Goal: Task Accomplishment & Management: Use online tool/utility

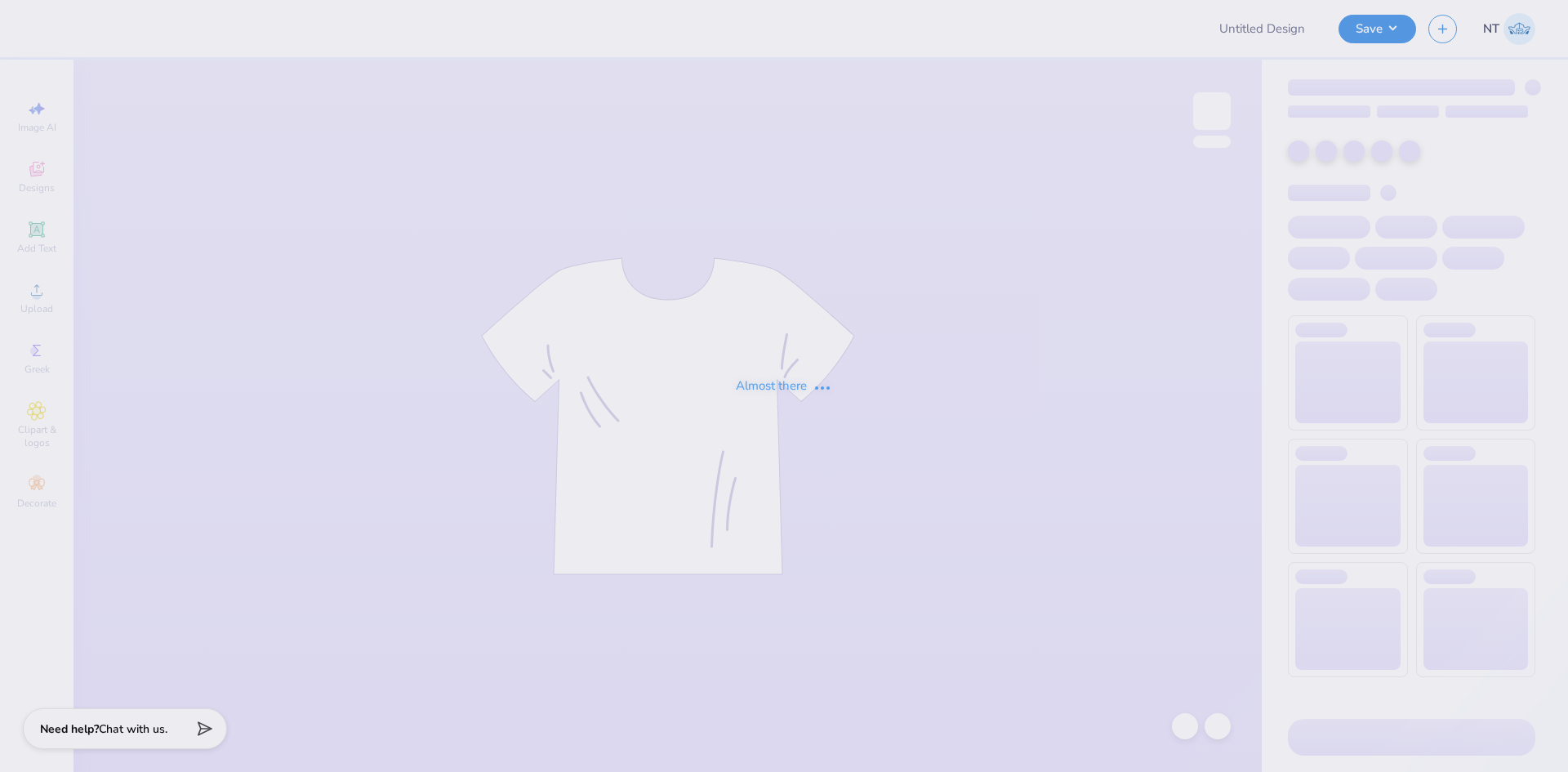
type input "white tank top"
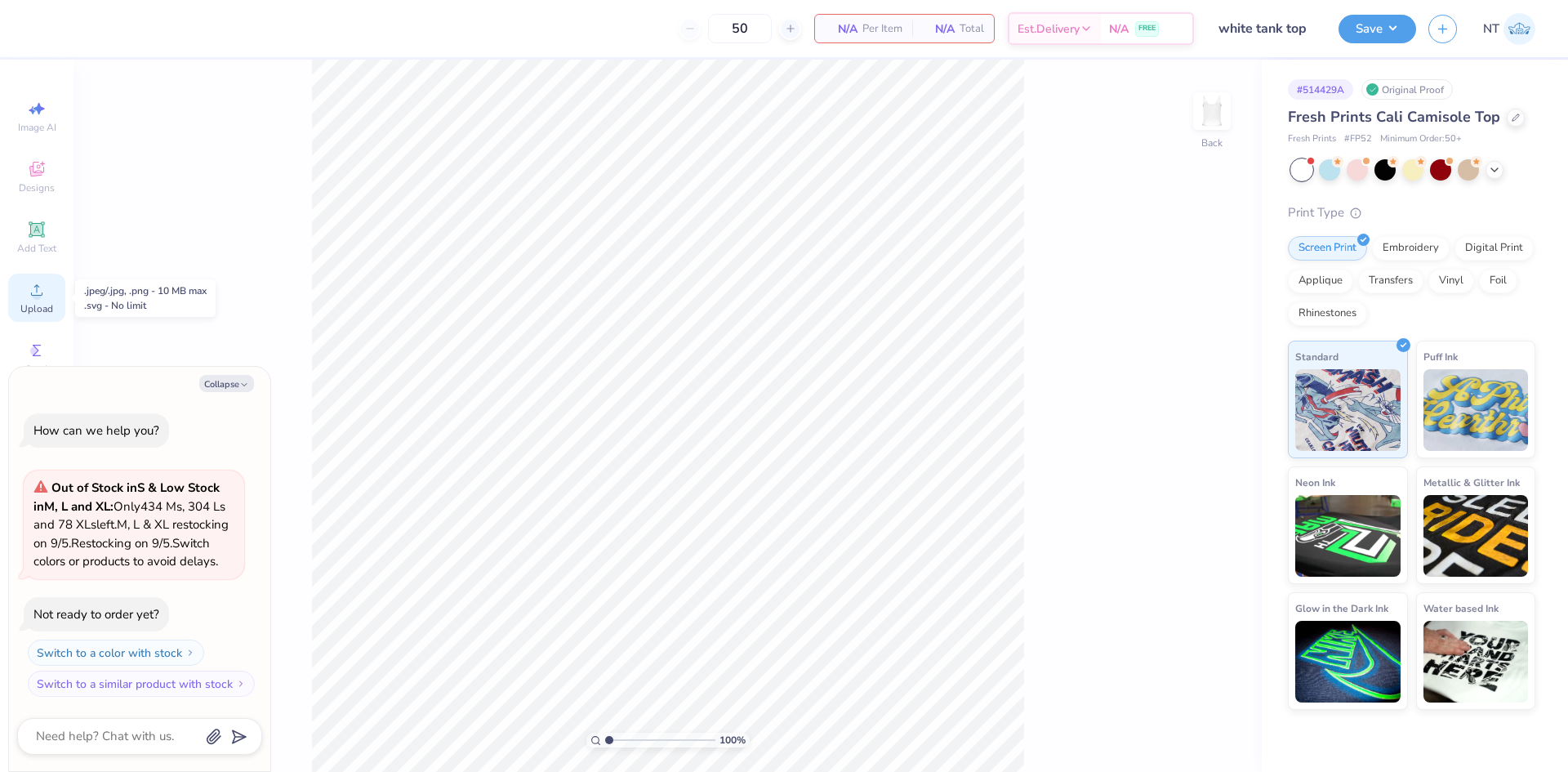
click at [38, 297] on circle at bounding box center [37, 295] width 9 height 9
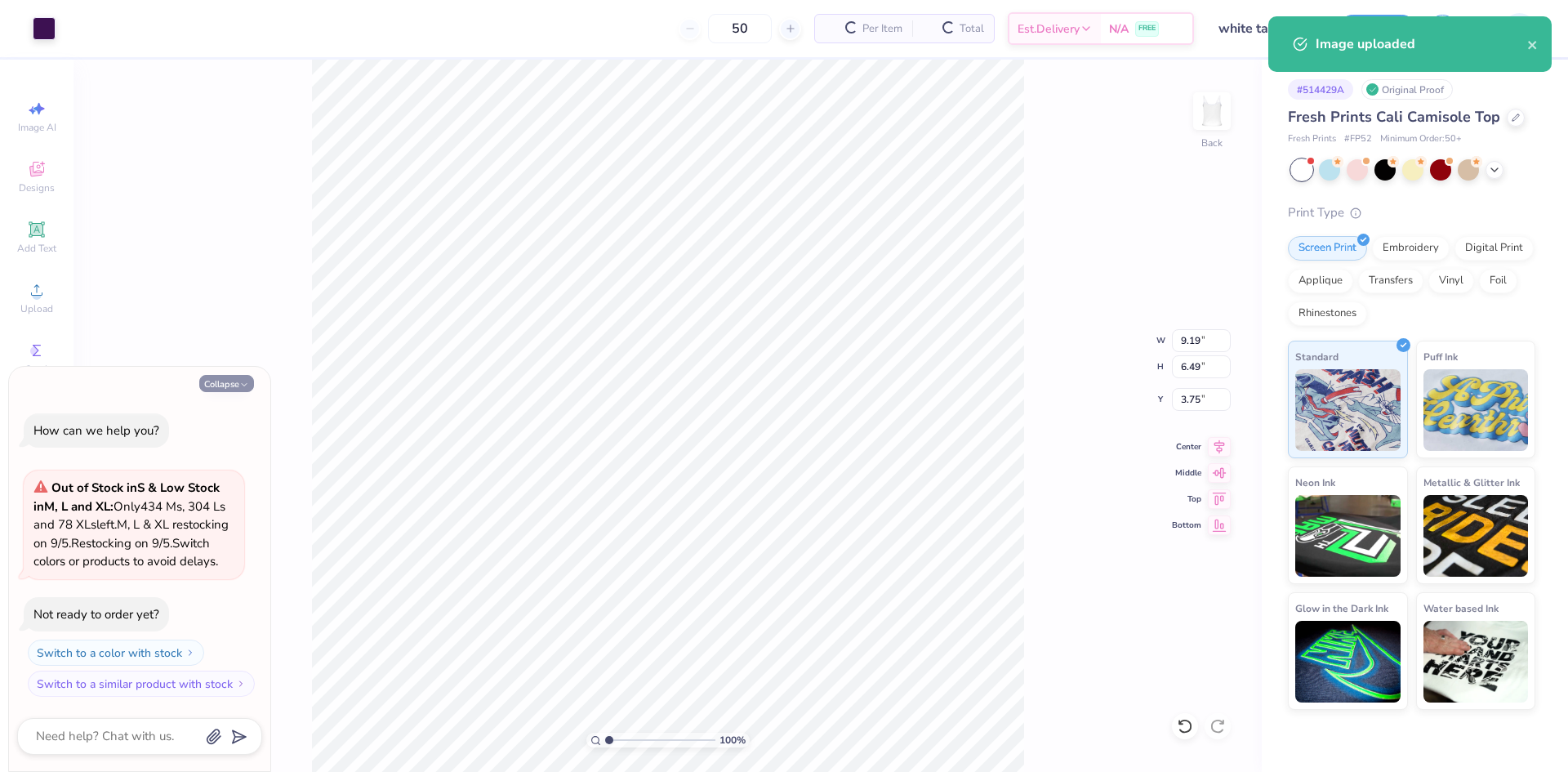
click at [233, 375] on button "Collapse" at bounding box center [226, 383] width 54 height 17
type textarea "x"
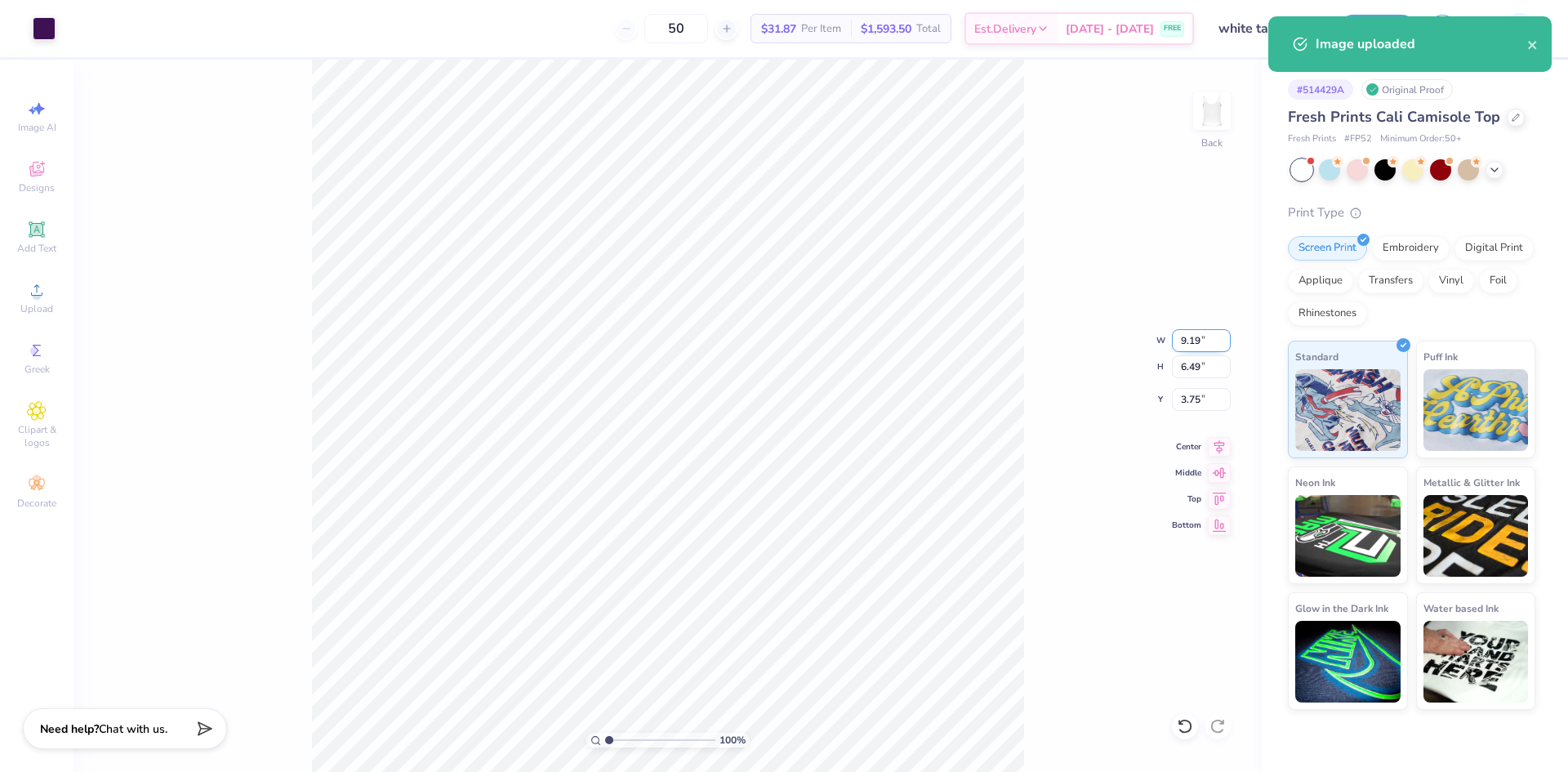
click at [1181, 348] on input "9.19" at bounding box center [1201, 341] width 59 height 23
type input "7.00"
type input "4.94"
type input "4.53"
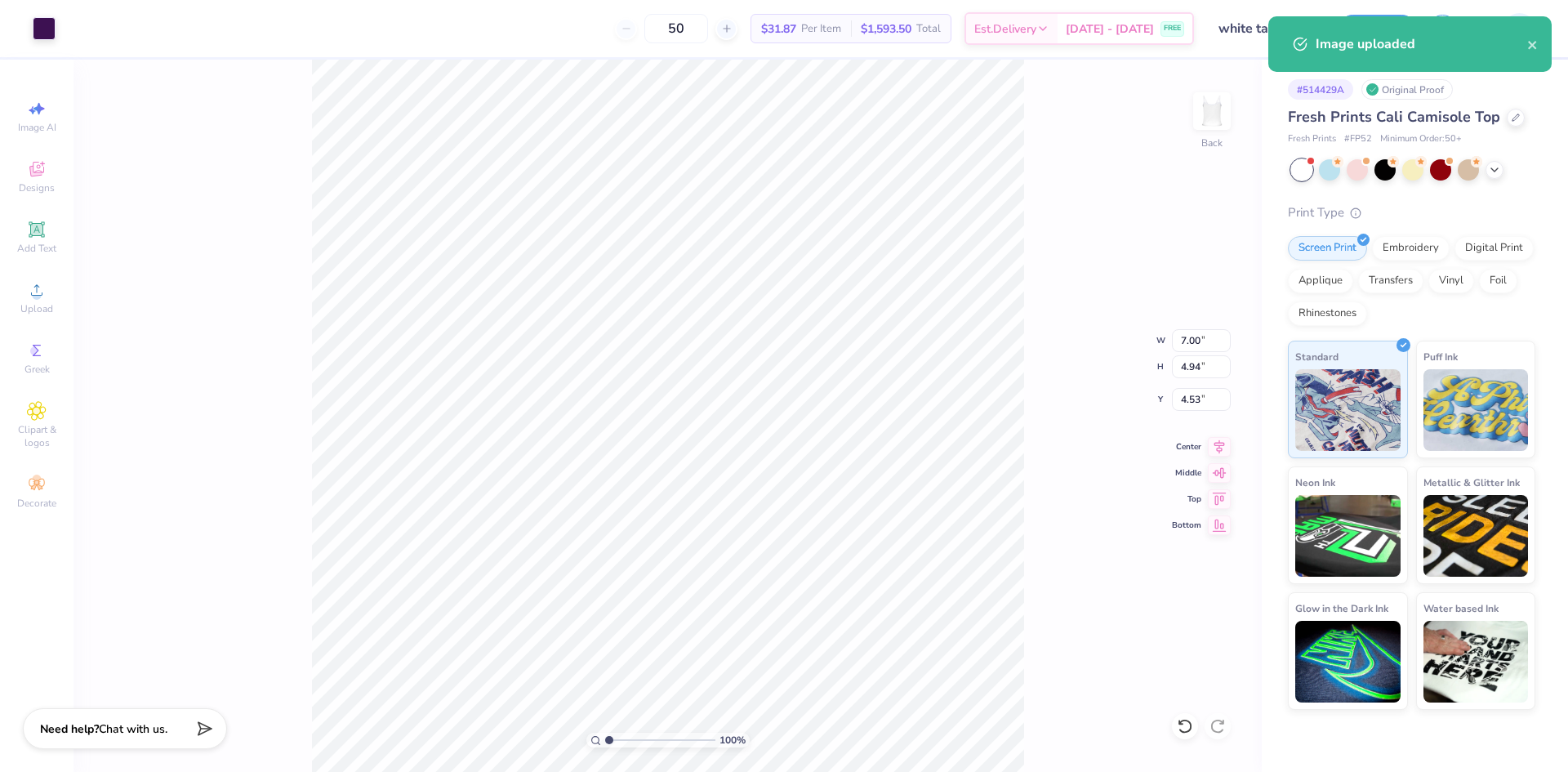
click at [1052, 500] on div "100 % Back W 7.00 7.00 " H 4.94 4.94 " Y 4.53 4.53 " Center Middle Top Bottom" at bounding box center [667, 416] width 1188 height 713
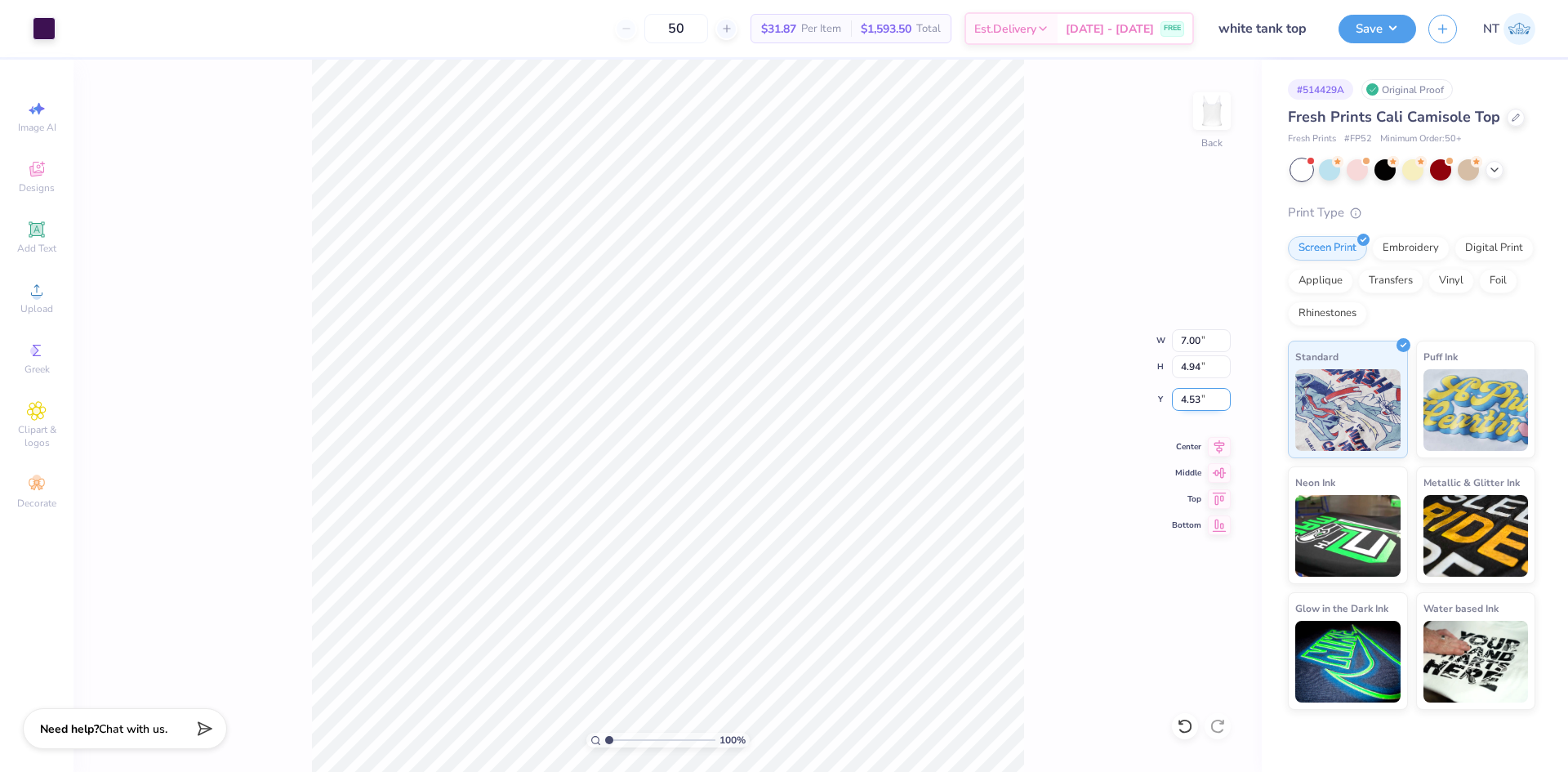
click at [1188, 402] on input "4.53" at bounding box center [1201, 400] width 59 height 23
type input "3.00"
click at [1184, 395] on input "3.00" at bounding box center [1201, 400] width 59 height 23
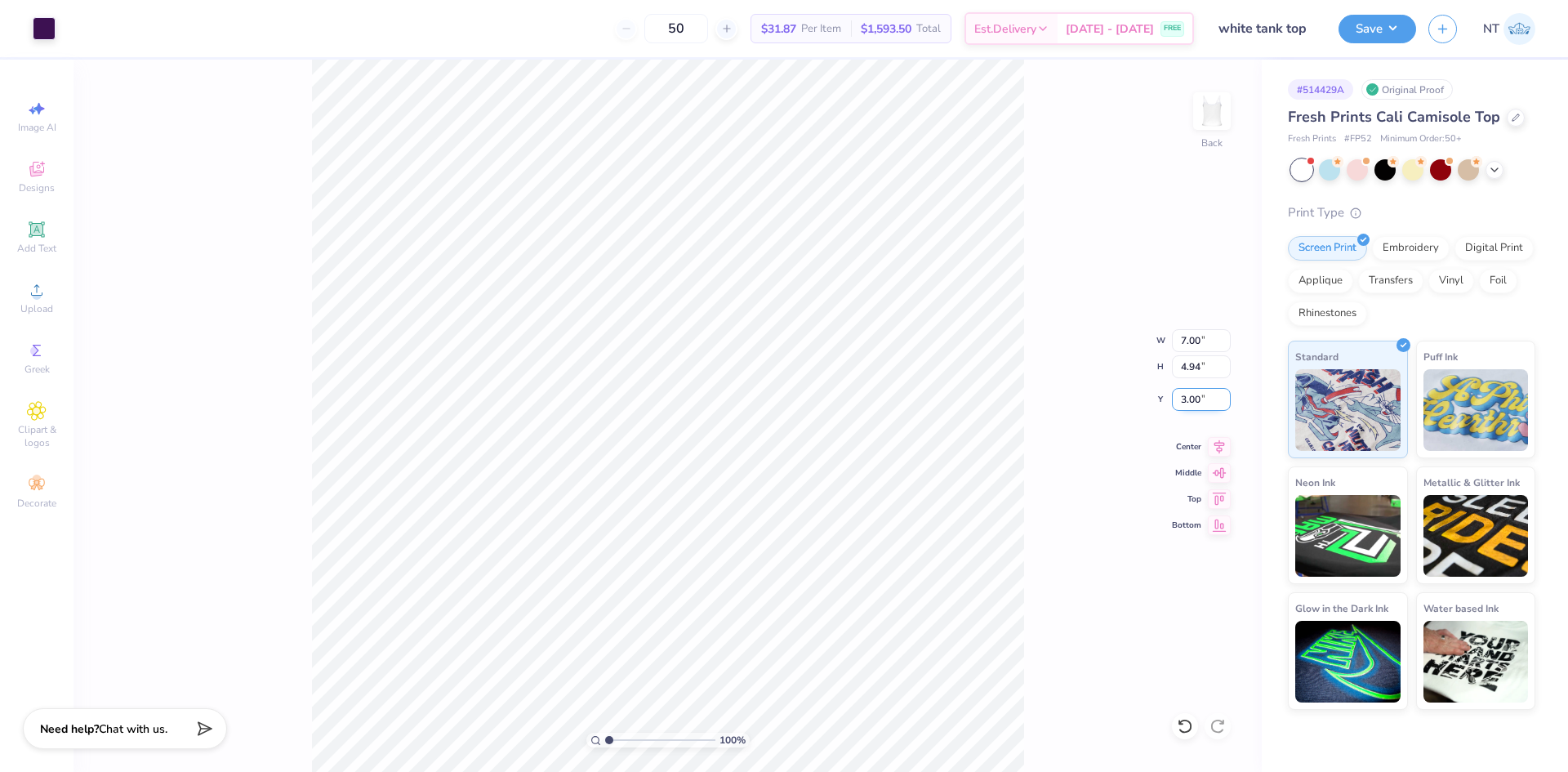
type input "2"
type input ".5"
type input "2.50"
type input "1"
click at [1382, 37] on button "Save" at bounding box center [1377, 27] width 78 height 29
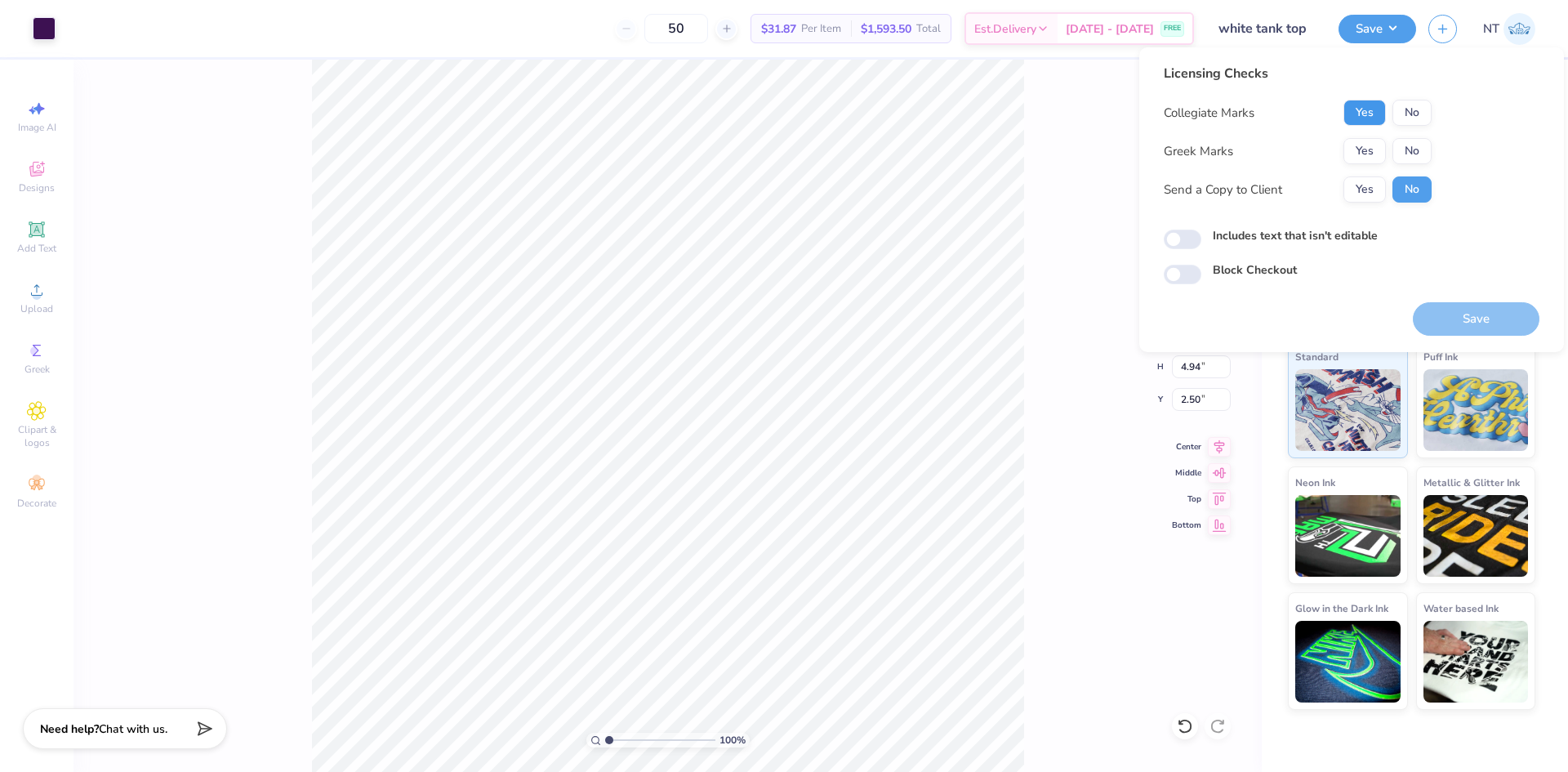
click at [1373, 118] on button "Yes" at bounding box center [1365, 112] width 43 height 26
click at [1381, 148] on button "Yes" at bounding box center [1365, 151] width 43 height 26
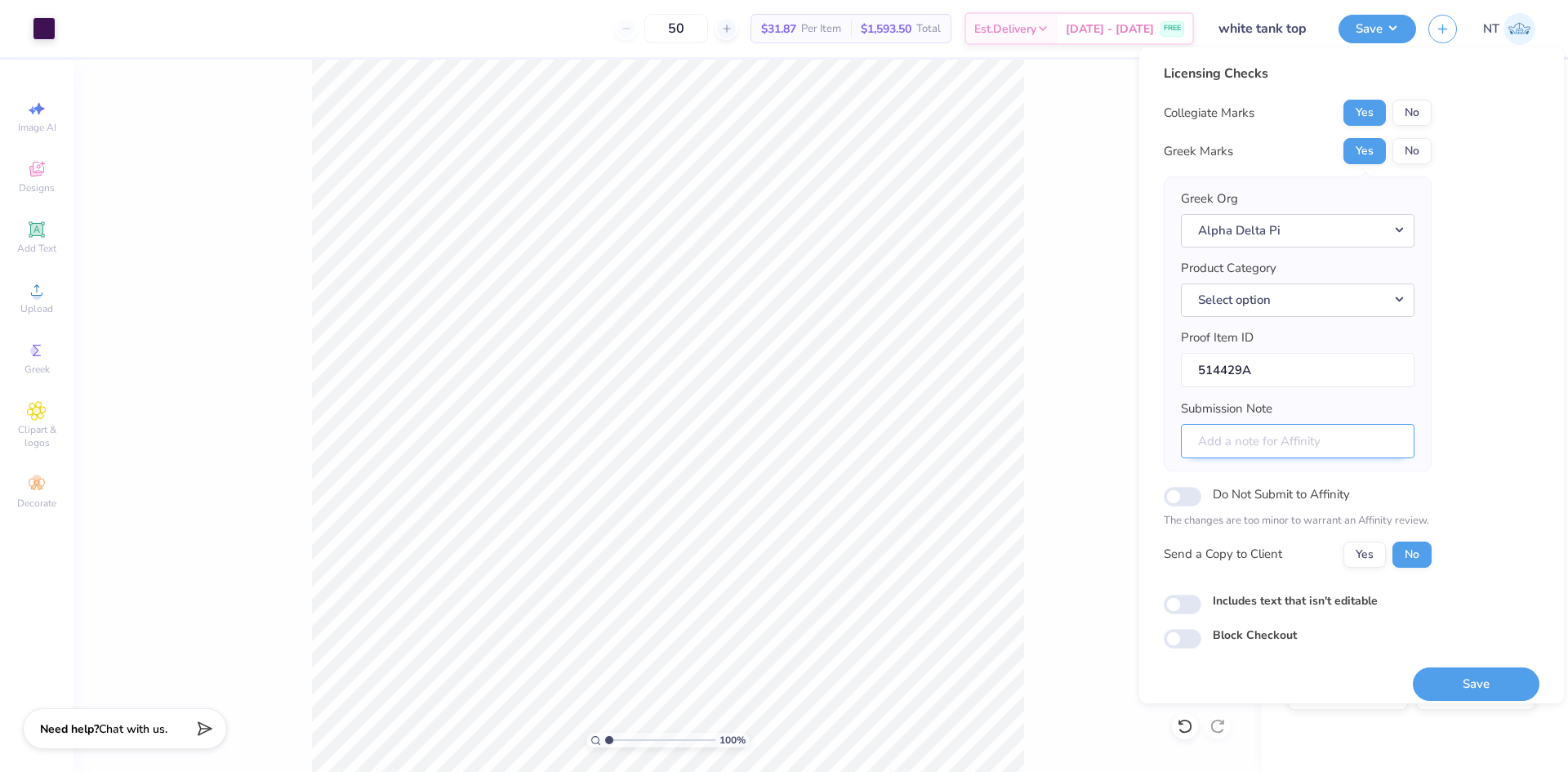
click at [1293, 444] on input "Submission Note" at bounding box center [1298, 441] width 234 height 35
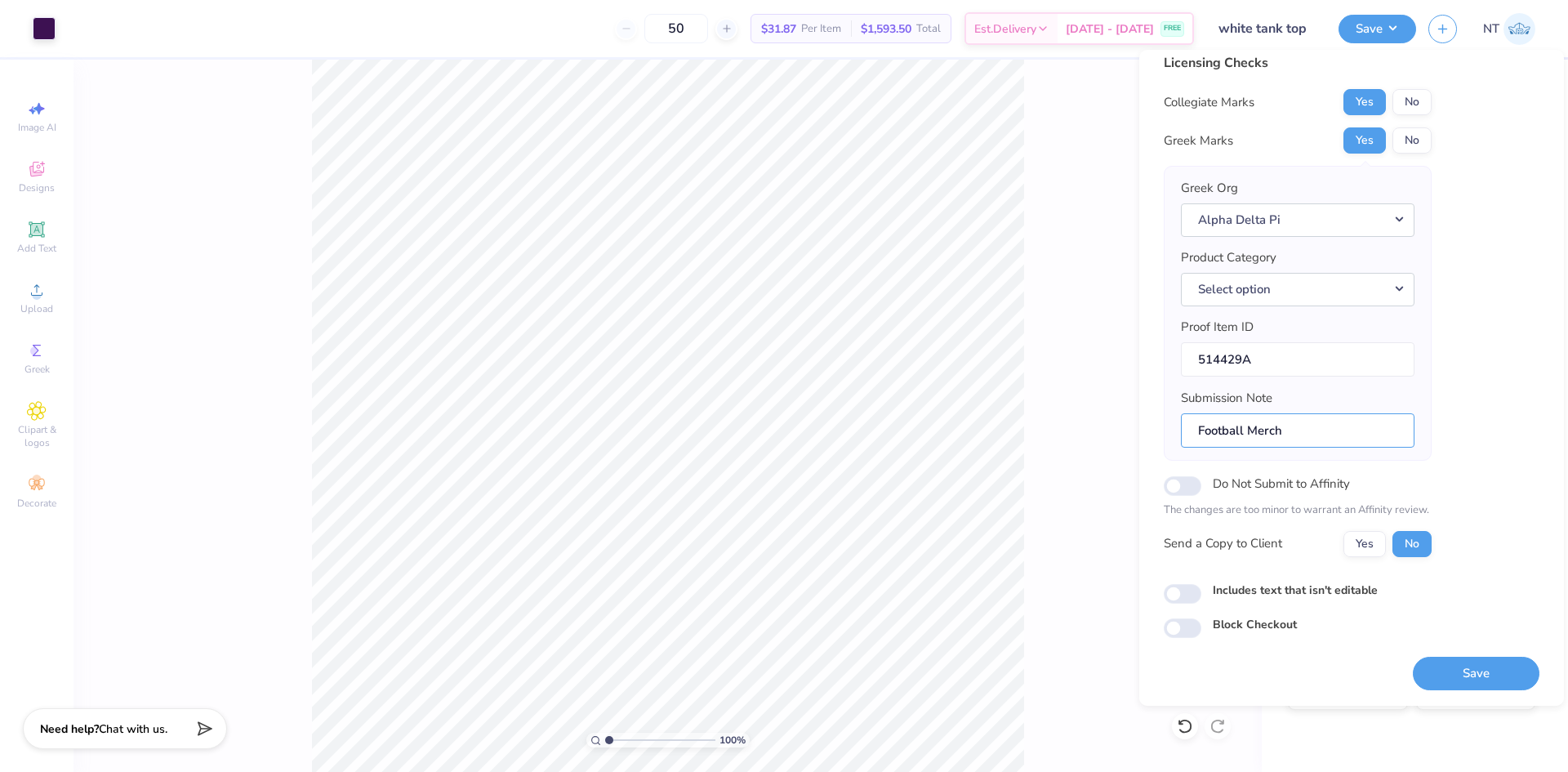
type input "Football Merch"
click at [1242, 595] on label "Includes text that isn't editable" at bounding box center [1295, 590] width 165 height 17
click at [1201, 595] on input "Includes text that isn't editable" at bounding box center [1183, 594] width 37 height 20
checkbox input "true"
click at [1424, 672] on button "Save" at bounding box center [1476, 674] width 127 height 34
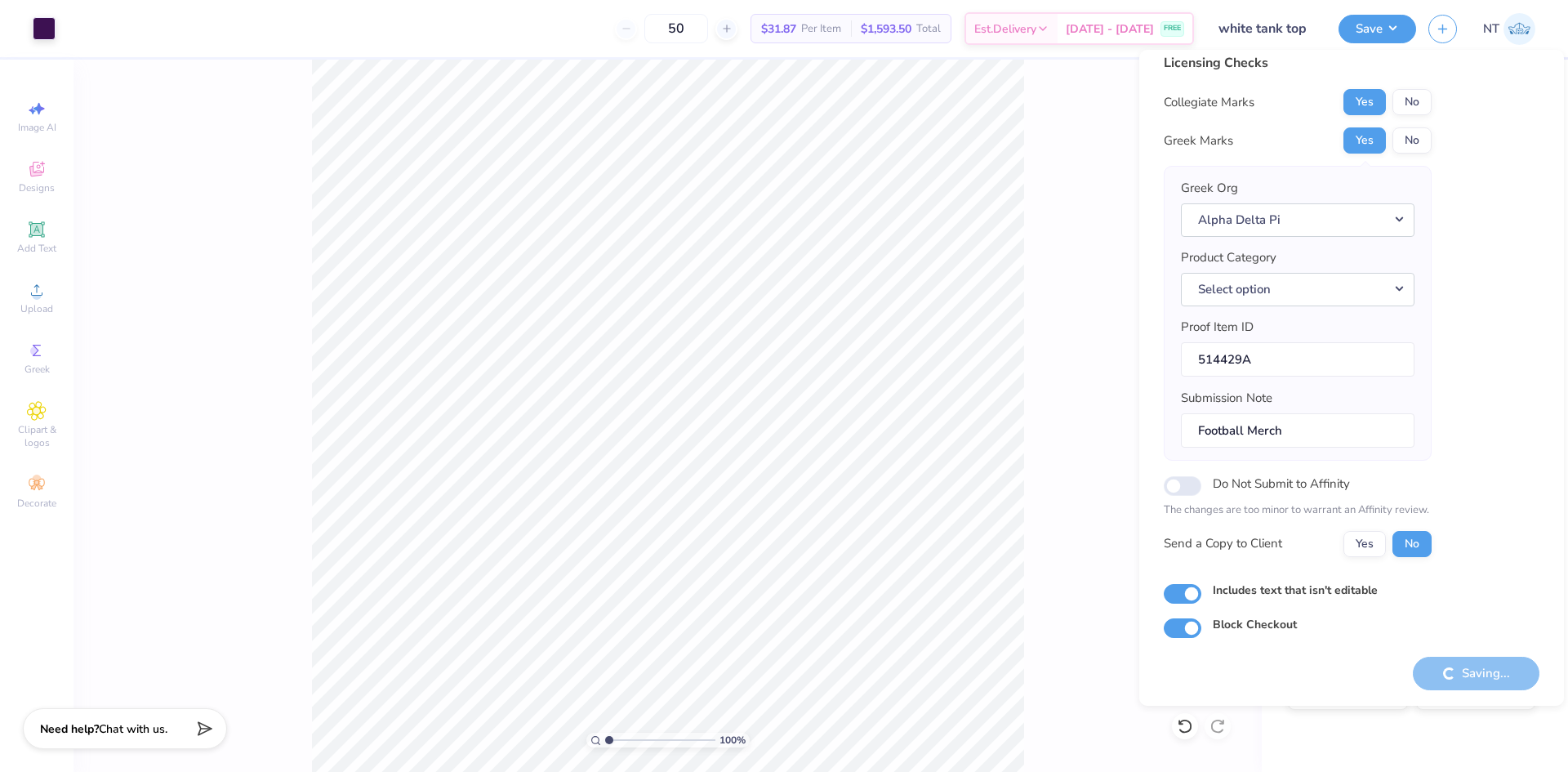
checkbox input "true"
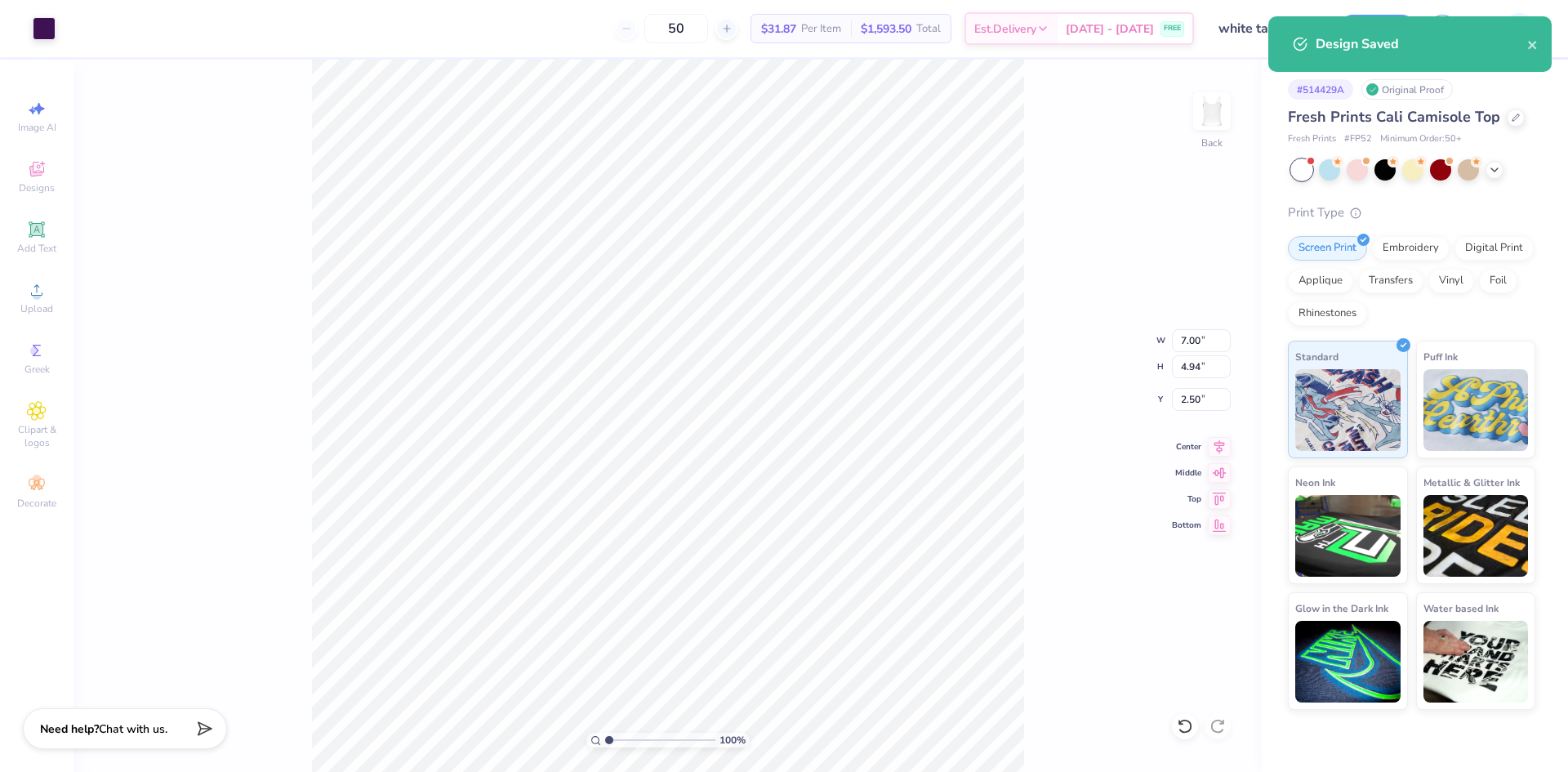
click at [1093, 182] on div "100 % Back W 7.00 7.00 " H 4.94 4.94 " Y 2.50 2.50 " Center Middle Top Bottom" at bounding box center [667, 416] width 1188 height 713
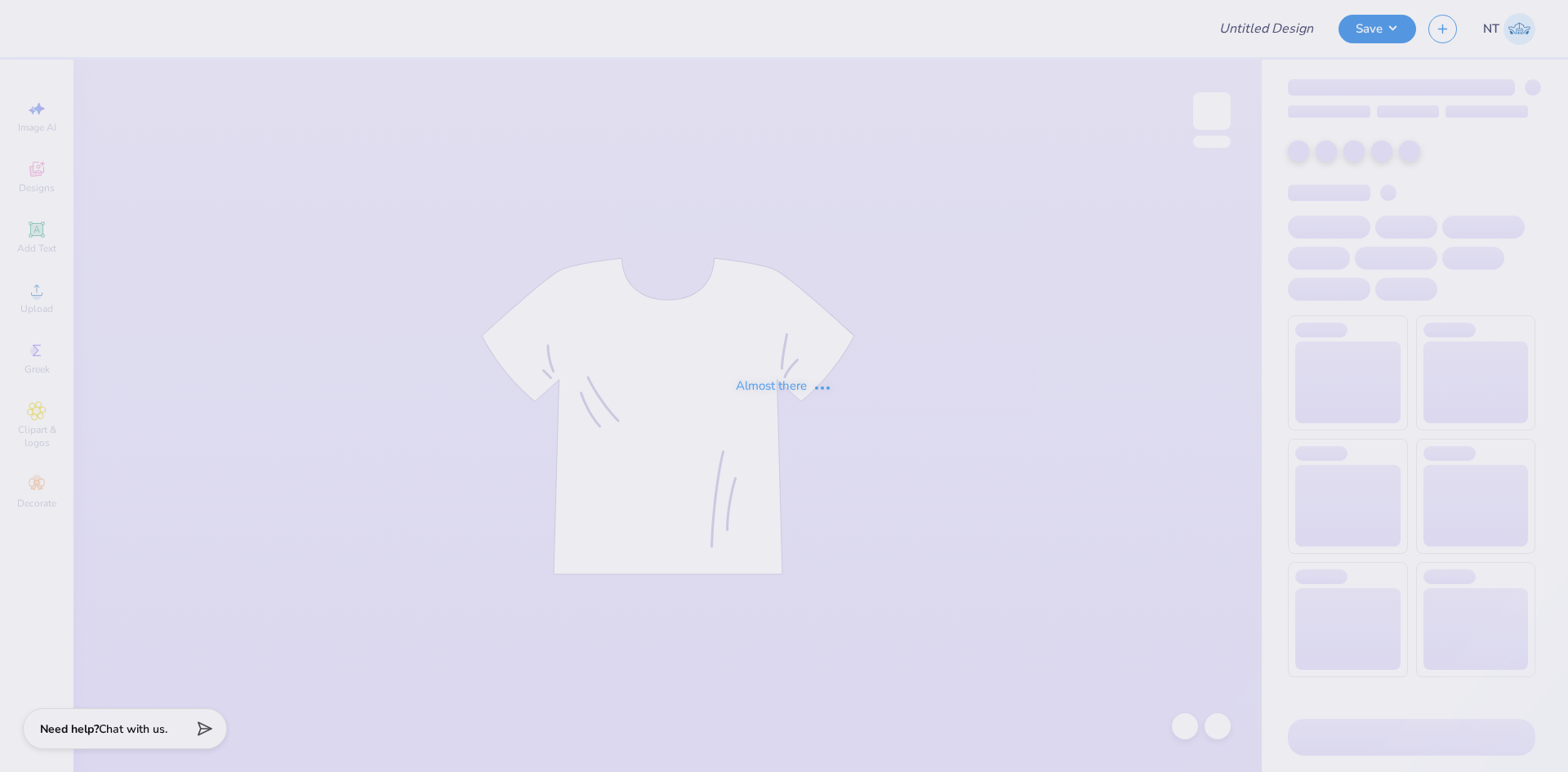
type input "shorts"
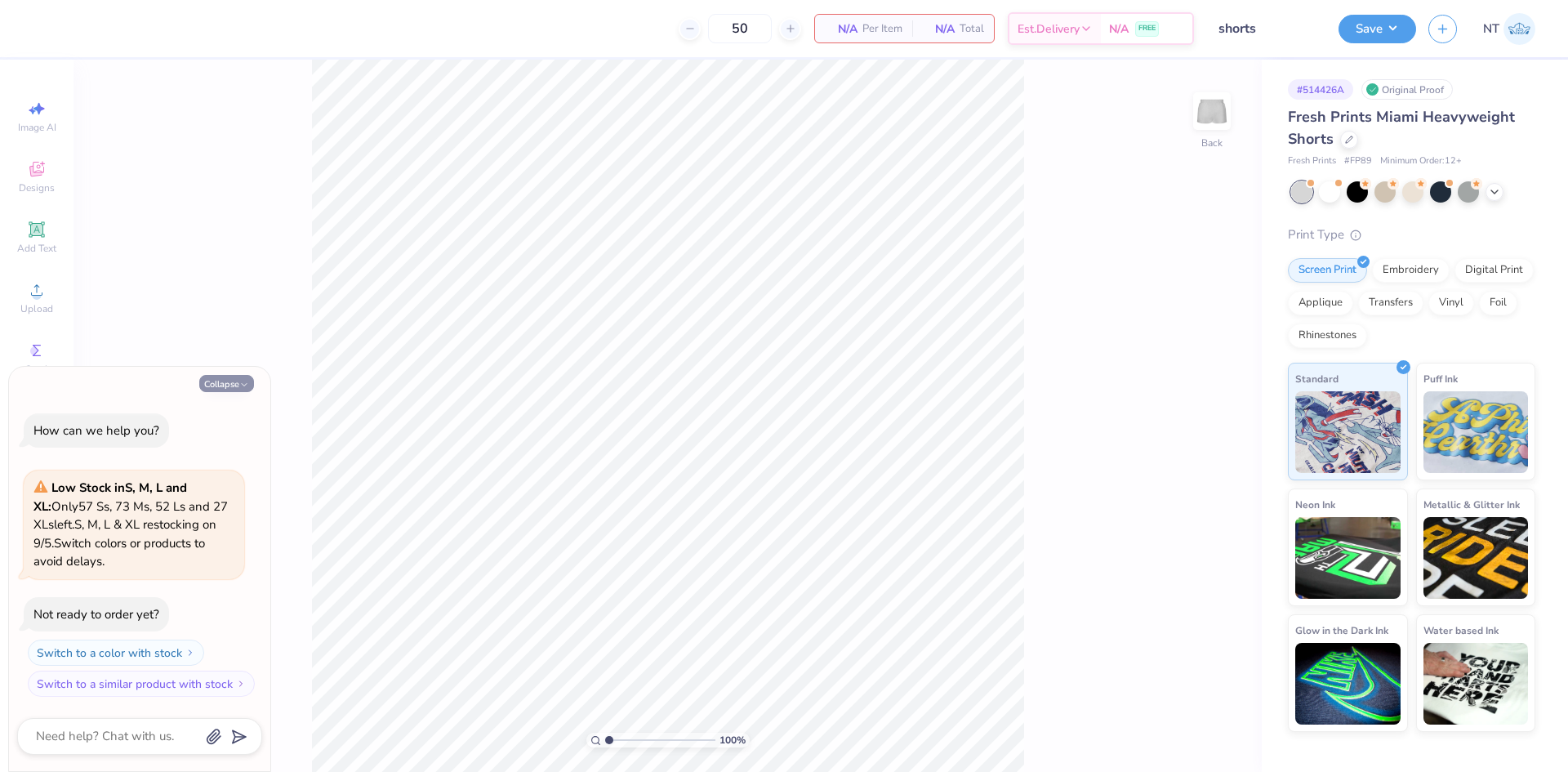
click at [210, 379] on button "Collapse" at bounding box center [226, 383] width 54 height 17
type textarea "x"
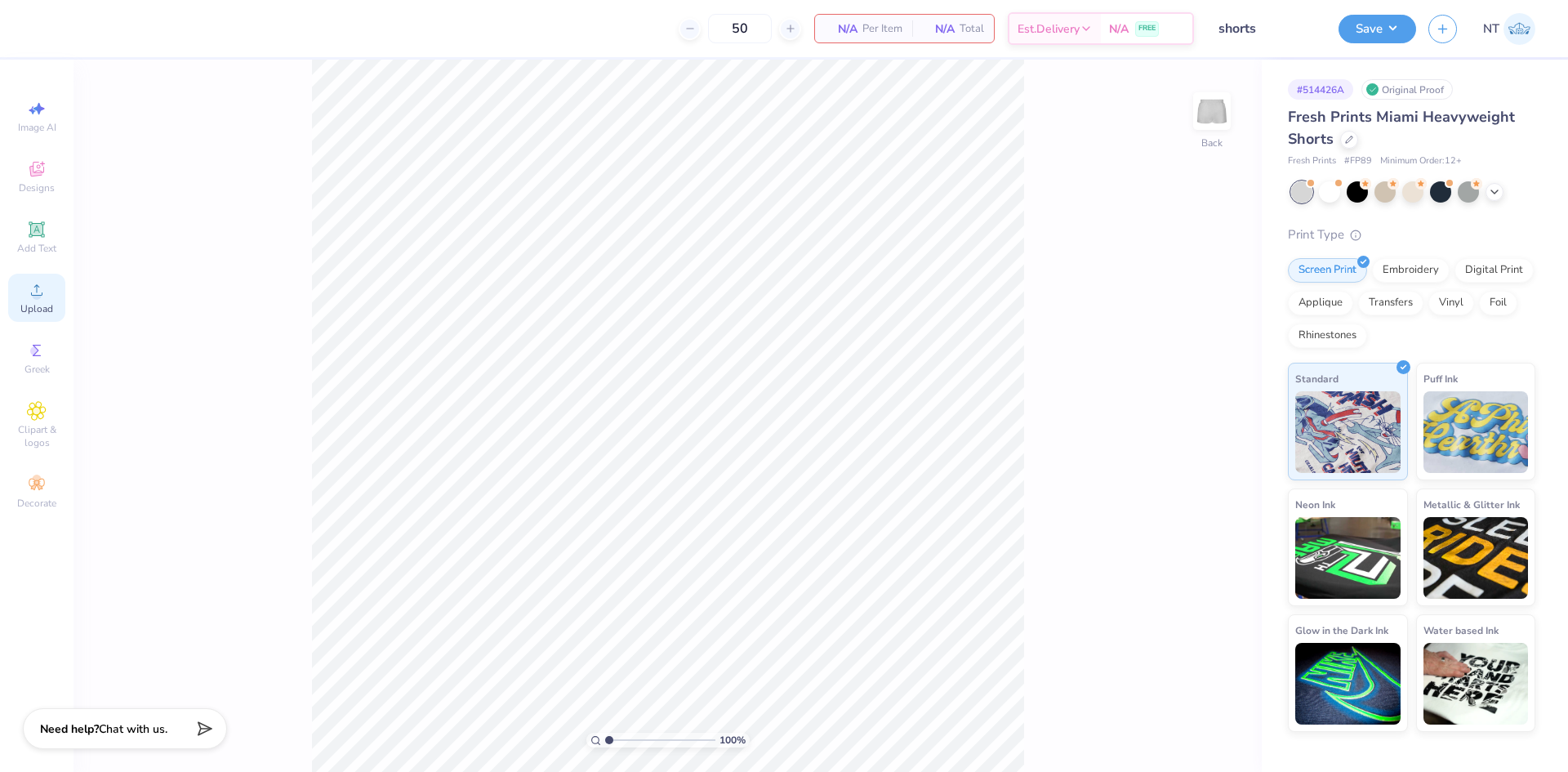
click at [39, 291] on icon at bounding box center [37, 290] width 20 height 20
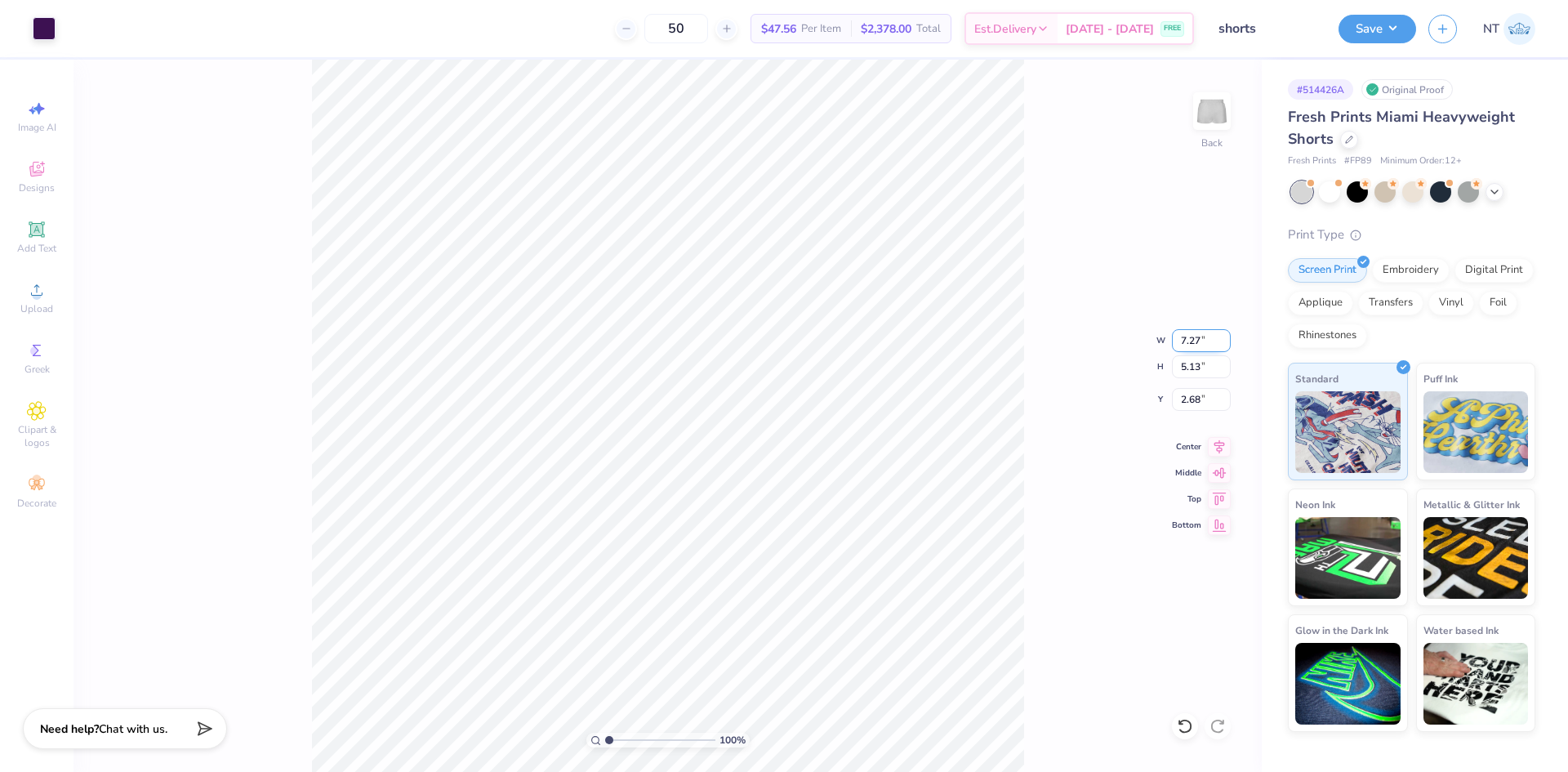
click at [1192, 337] on input "7.27" at bounding box center [1201, 341] width 59 height 23
type input "5.00"
type input "3.53"
type input "3.48"
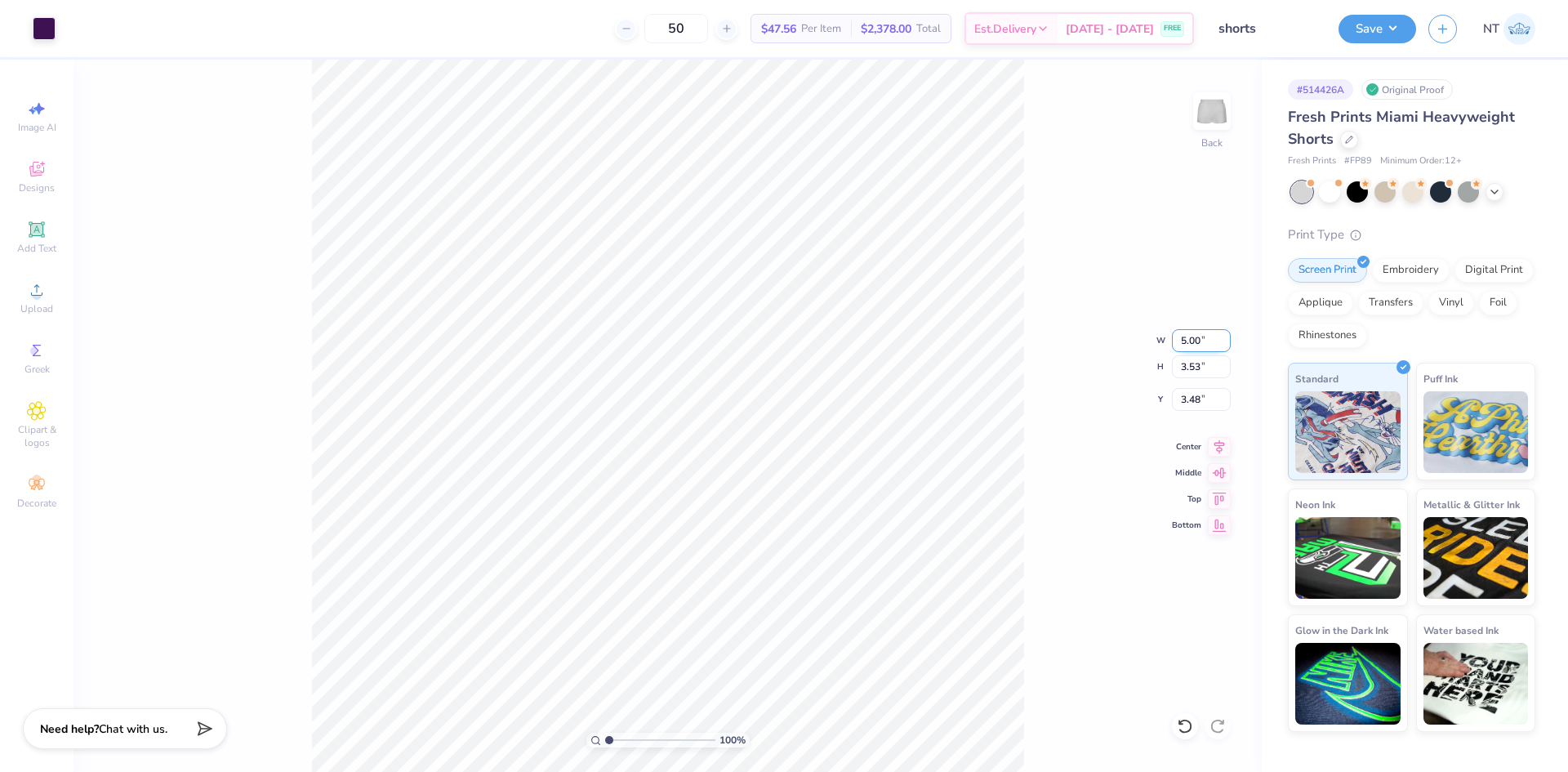
click at [1192, 337] on input "5.00" at bounding box center [1201, 341] width 59 height 23
type input "6.00"
type input "4.24"
type input "3.13"
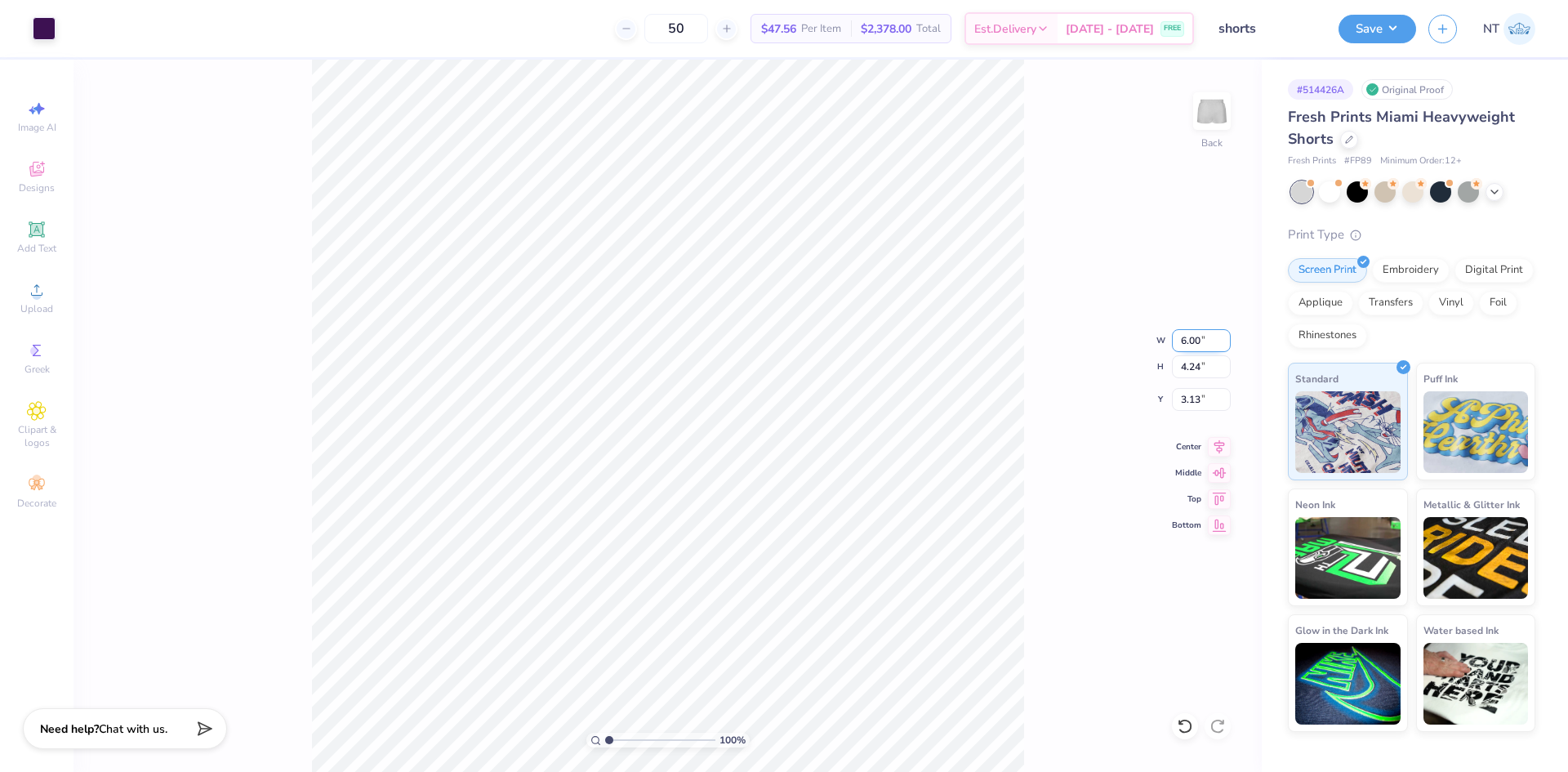
click at [1192, 337] on input "6.00" at bounding box center [1201, 341] width 59 height 23
type input "3.00"
type input "2.12"
type input "4.19"
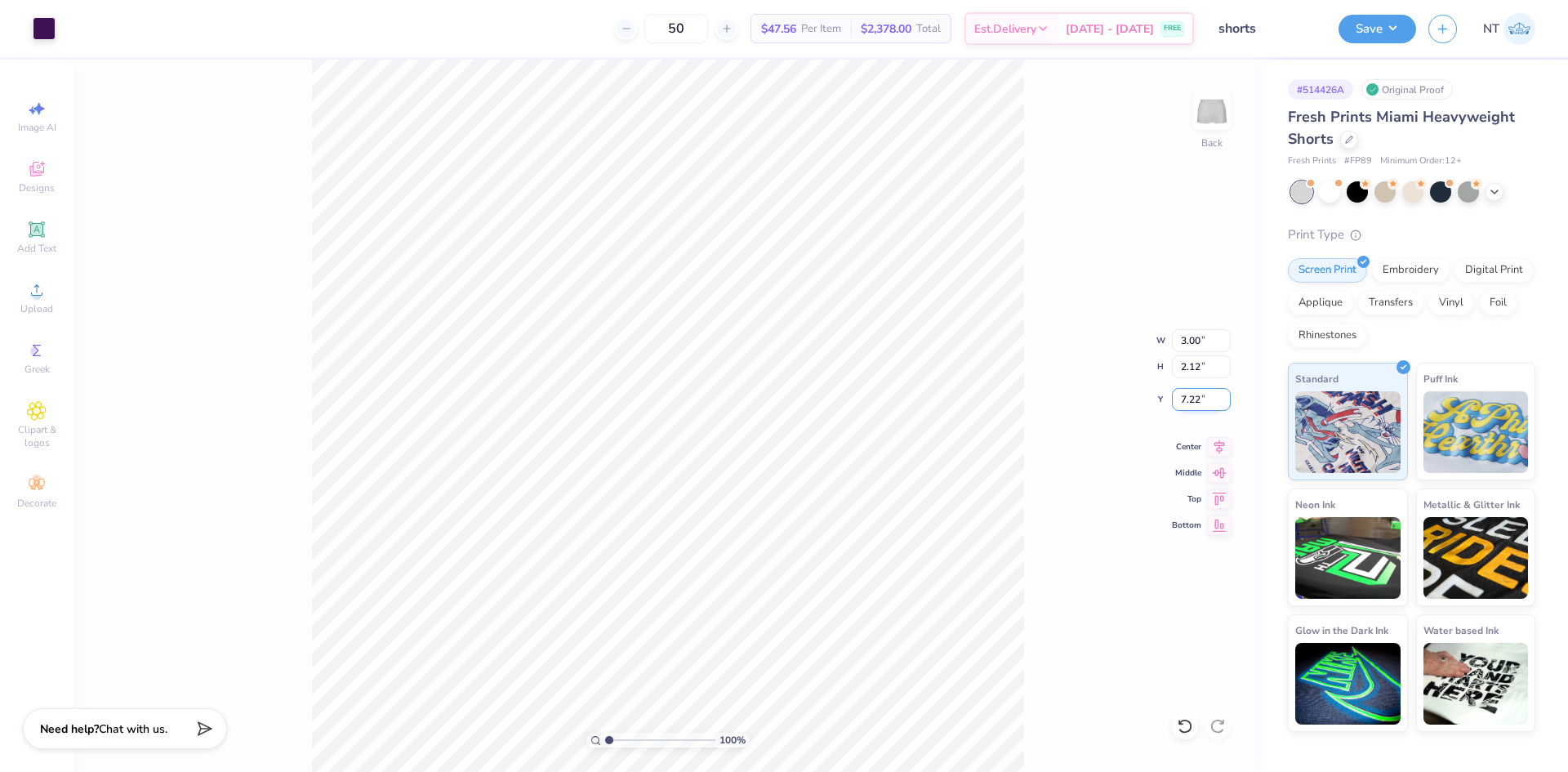
click at [1188, 401] on input "7.22" at bounding box center [1201, 400] width 59 height 23
type input "7.50"
click at [1115, 686] on div "100 % Back" at bounding box center [667, 416] width 1188 height 713
click at [1087, 620] on div "100 % Back W 3.00 3.00 " H 2.12 2.12 " Y 7.50 7.50 " Center Middle Top Bottom" at bounding box center [667, 416] width 1188 height 713
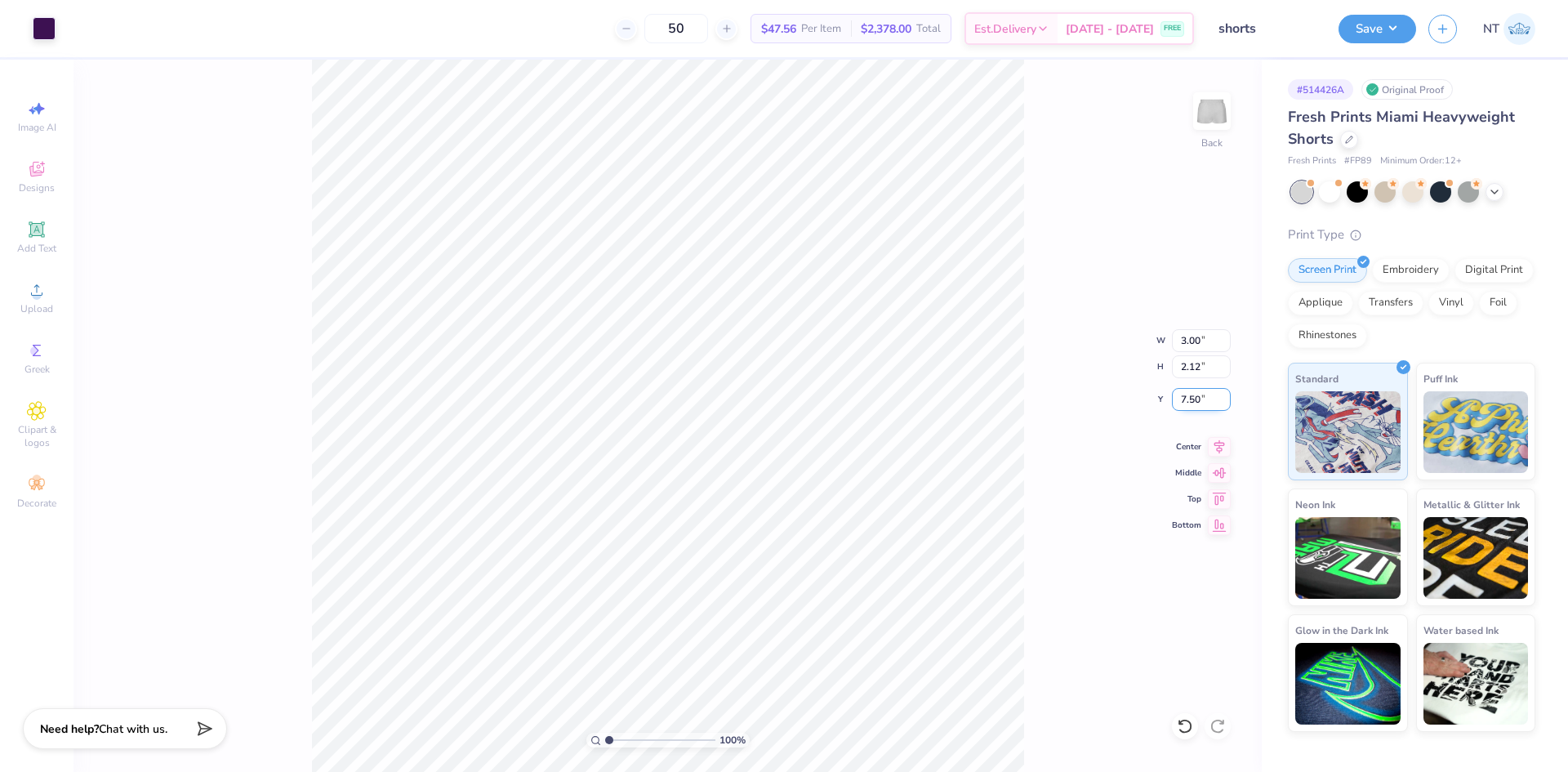
click at [1191, 399] on input "7.50" at bounding box center [1201, 400] width 59 height 23
click at [1191, 399] on input "7.00" at bounding box center [1201, 400] width 59 height 23
type input "7.25"
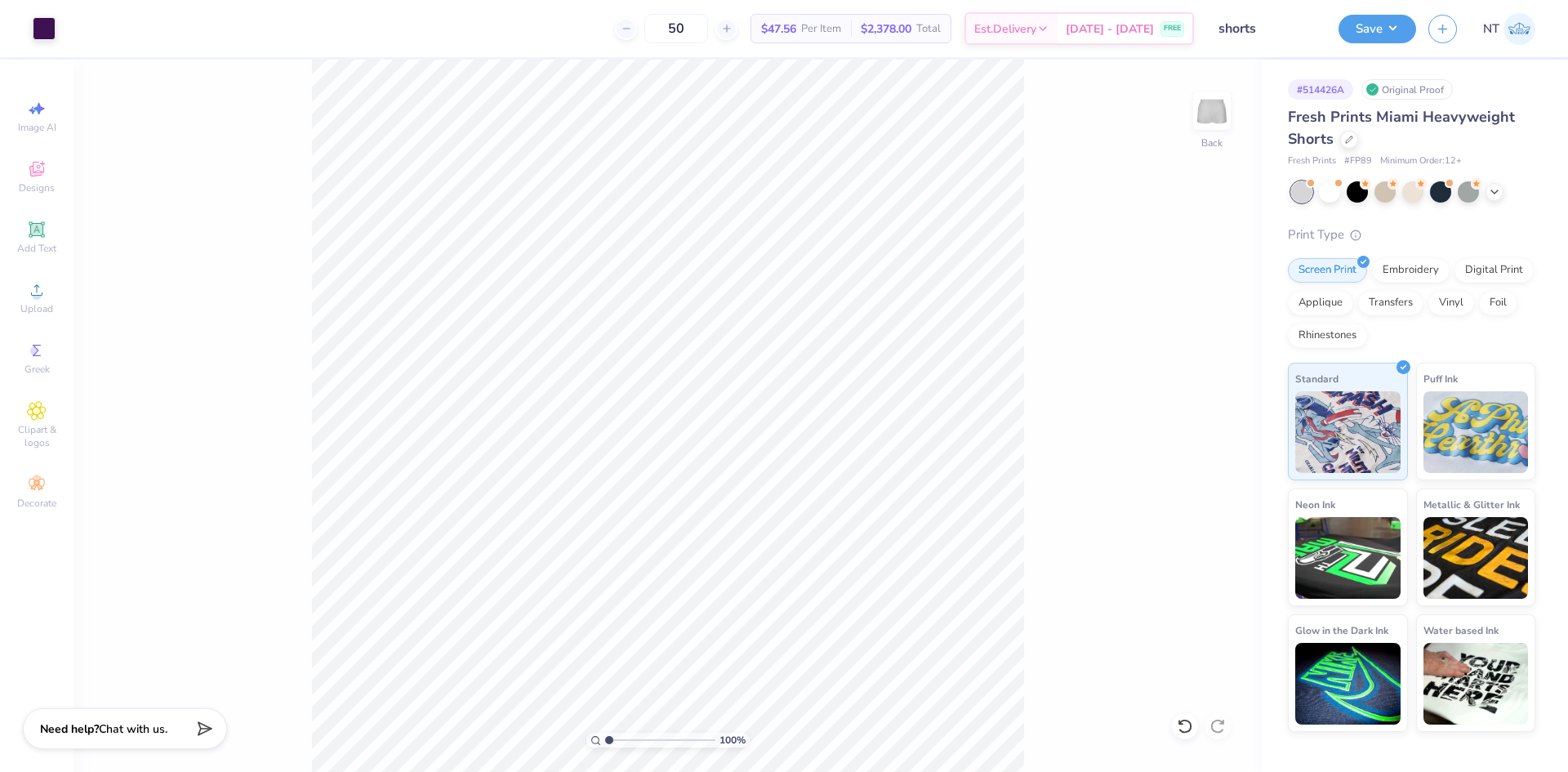
click at [1034, 692] on div "100 % Back" at bounding box center [667, 416] width 1188 height 713
click at [1047, 635] on div "100 % Back" at bounding box center [667, 416] width 1188 height 713
click at [1114, 535] on div "100 % Back W 3.00 3.00 " H 2.12 2.12 " Y 7.25 7.25 " Center Middle Top Bottom" at bounding box center [667, 416] width 1188 height 713
click at [1199, 349] on input "3.00" at bounding box center [1201, 341] width 59 height 23
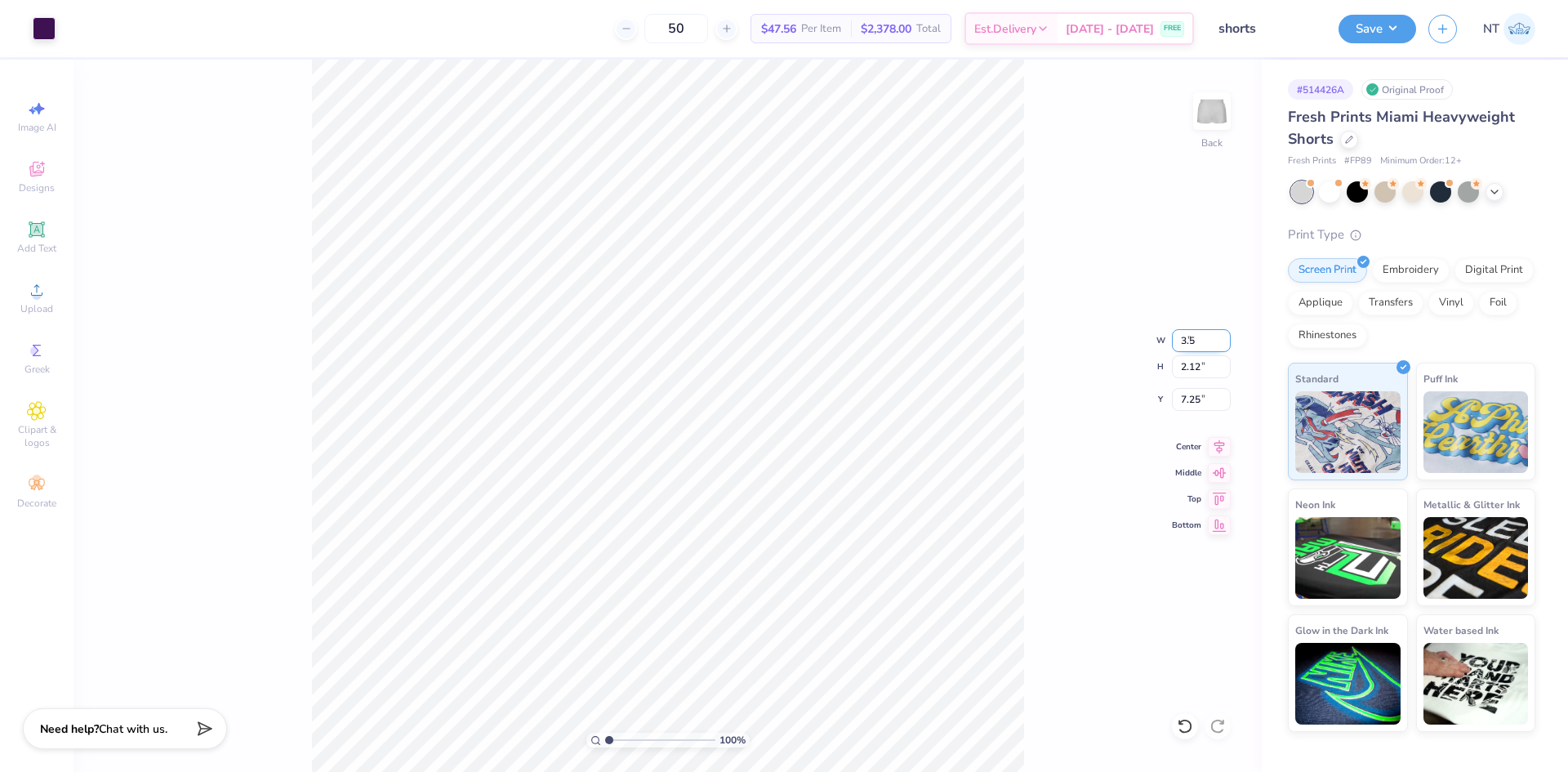
type input "3.50"
type input "2.47"
click at [1190, 401] on input "7.07" at bounding box center [1201, 400] width 59 height 23
type input "7.00"
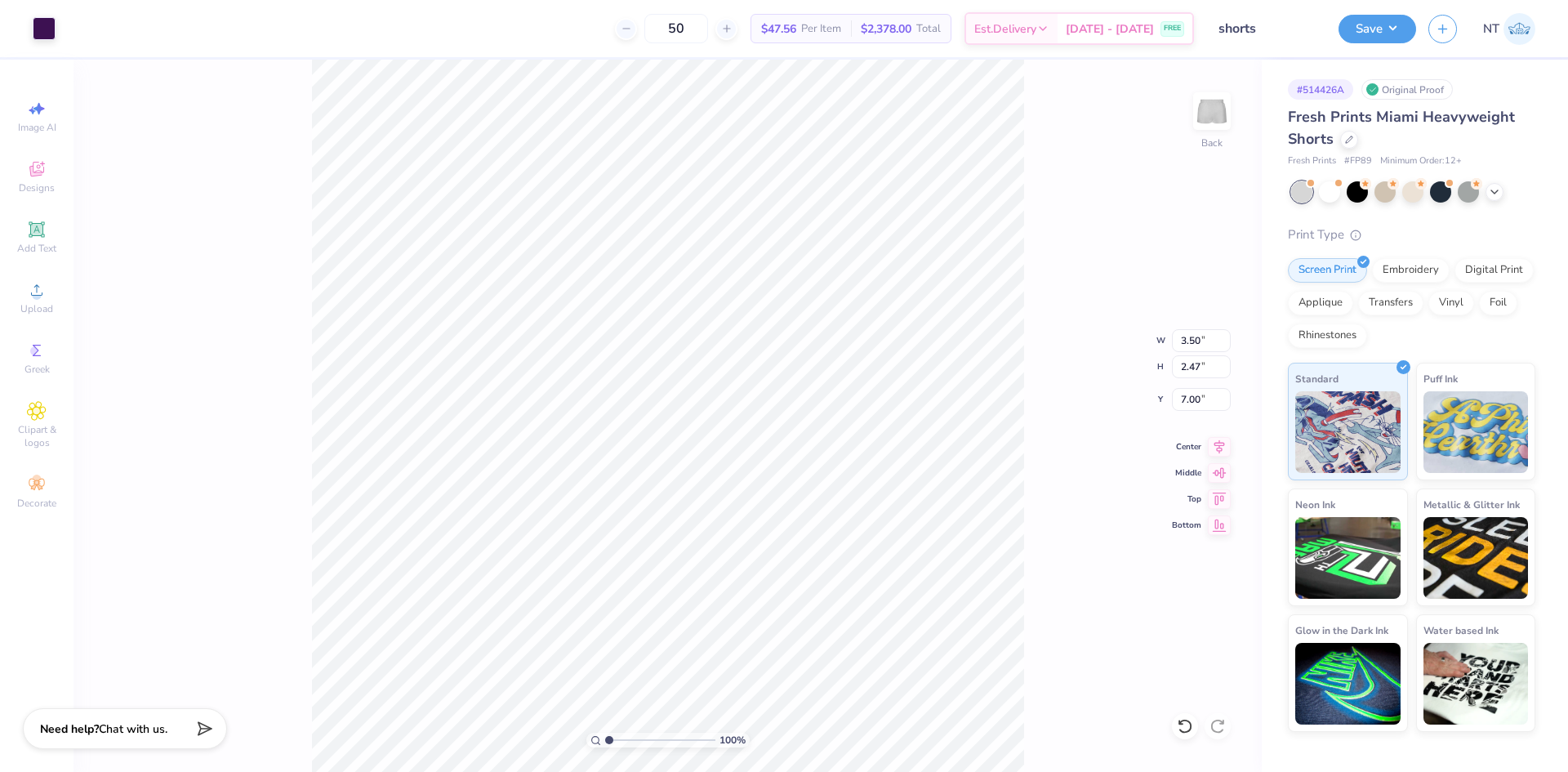
click at [1045, 539] on div "100 % Back W 3.50 3.50 " H 2.47 2.47 " Y 7.00 7.00 " Center Middle Top Bottom" at bounding box center [667, 416] width 1188 height 713
click at [1077, 578] on div "100 % Back W 3.50 3.50 " H 2.47 2.47 " Y 7.00 7.00 " Center Middle Top Bottom" at bounding box center [667, 416] width 1188 height 713
click at [1034, 578] on div "100 % Back W 3.50 3.50 " H 2.47 2.47 " Y 7.00 7.00 " Center Middle Top Bottom" at bounding box center [667, 416] width 1188 height 713
click at [1224, 441] on icon at bounding box center [1220, 444] width 11 height 14
click at [1044, 594] on div "100 % Back W 3.50 3.50 " H 2.47 2.47 " Y 7.00 7.00 " Center Middle Top Bottom" at bounding box center [667, 416] width 1188 height 713
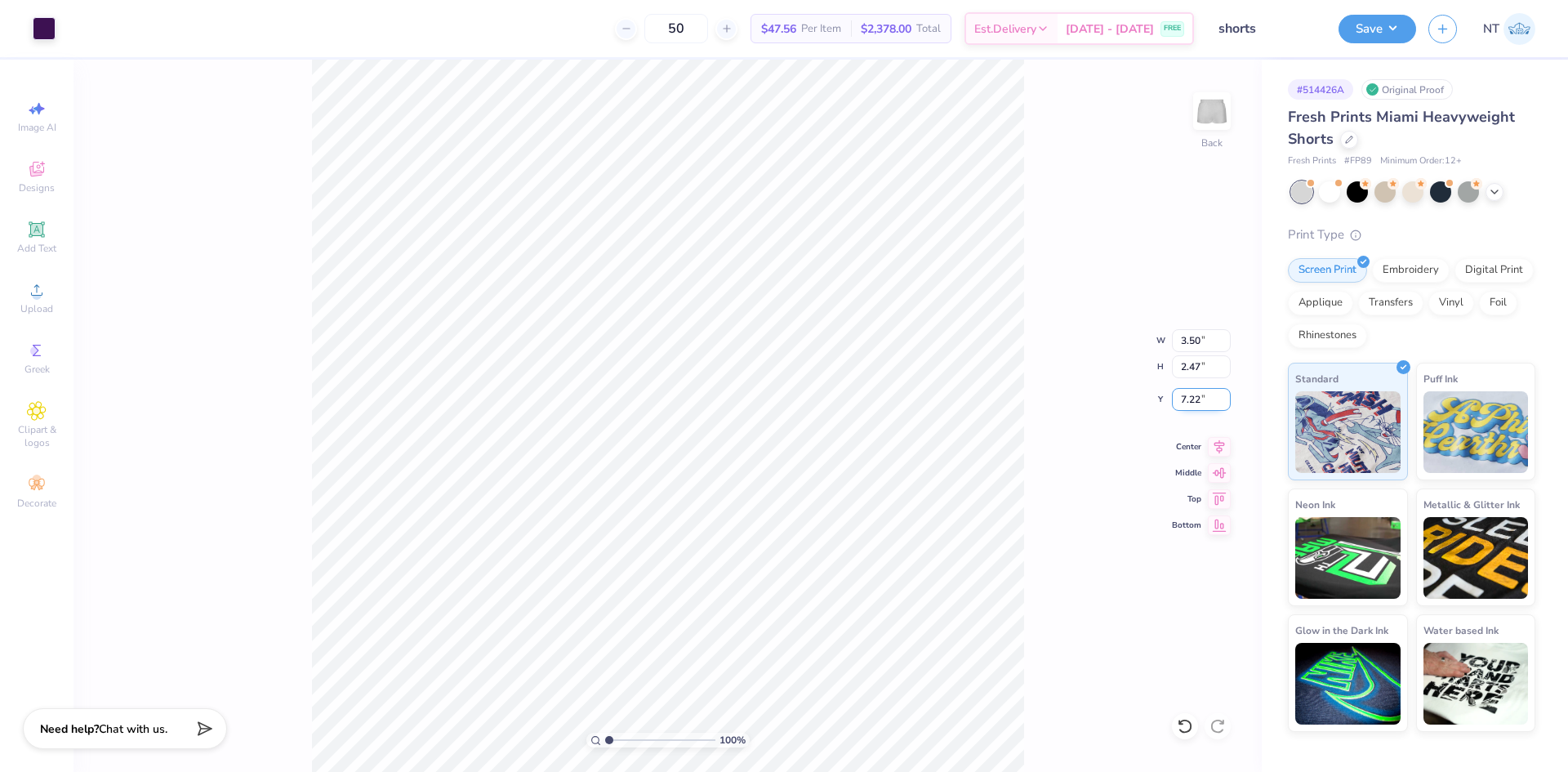
click at [1195, 404] on input "7.22" at bounding box center [1201, 400] width 59 height 23
click at [1196, 404] on input "7.22" at bounding box center [1201, 400] width 59 height 23
type input "7.00"
click at [1034, 654] on div "100 % Back W 3.50 3.50 " H 2.47 2.47 " Y 7.00 7.00 " Center Middle Top Bottom" at bounding box center [667, 416] width 1188 height 713
click at [1189, 380] on div "100 % Back" at bounding box center [667, 416] width 1188 height 713
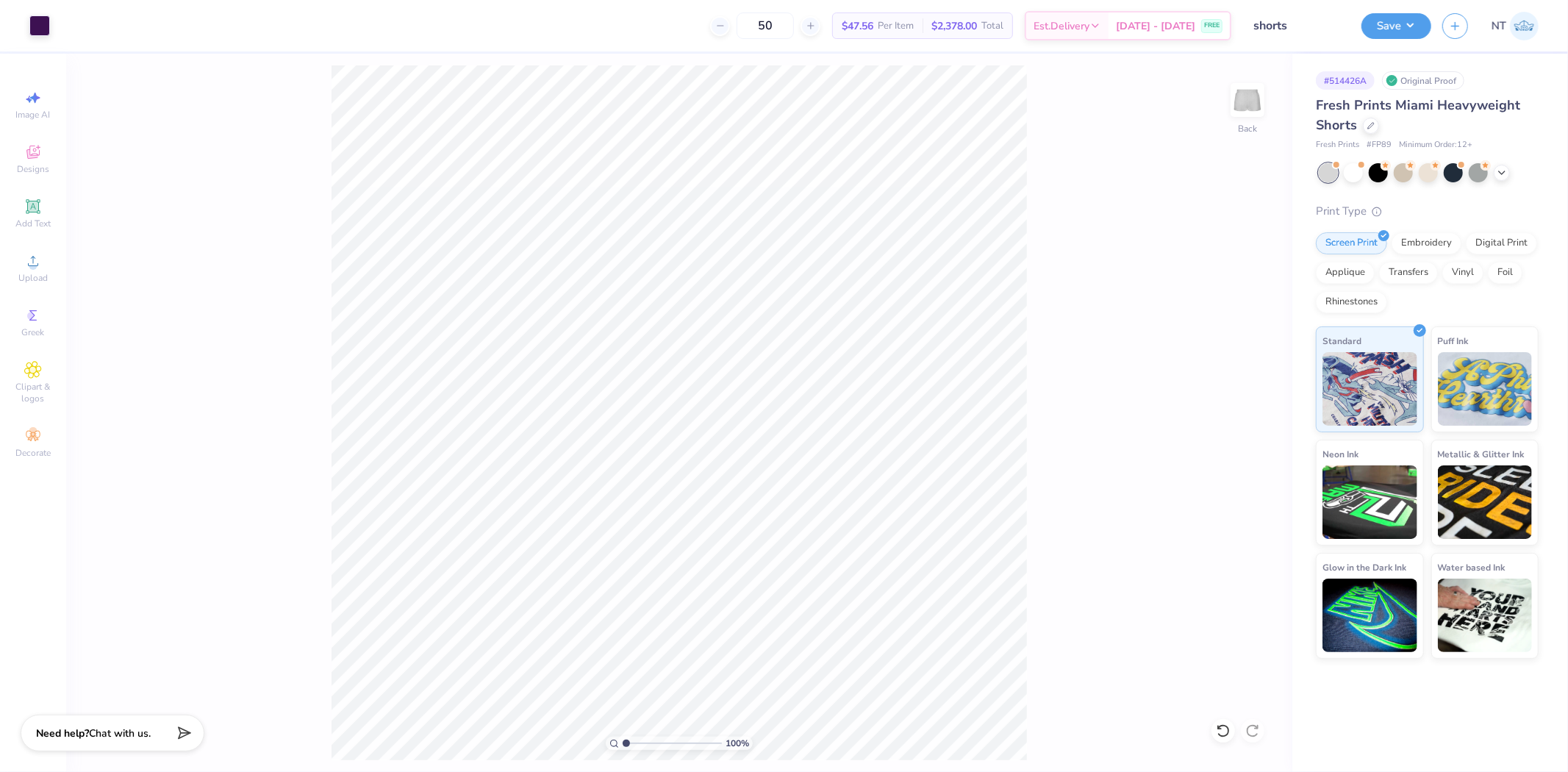
click at [1109, 678] on div "100 % Back" at bounding box center [678, 413] width 1226 height 719
click at [1411, 30] on button "Save" at bounding box center [1396, 24] width 70 height 26
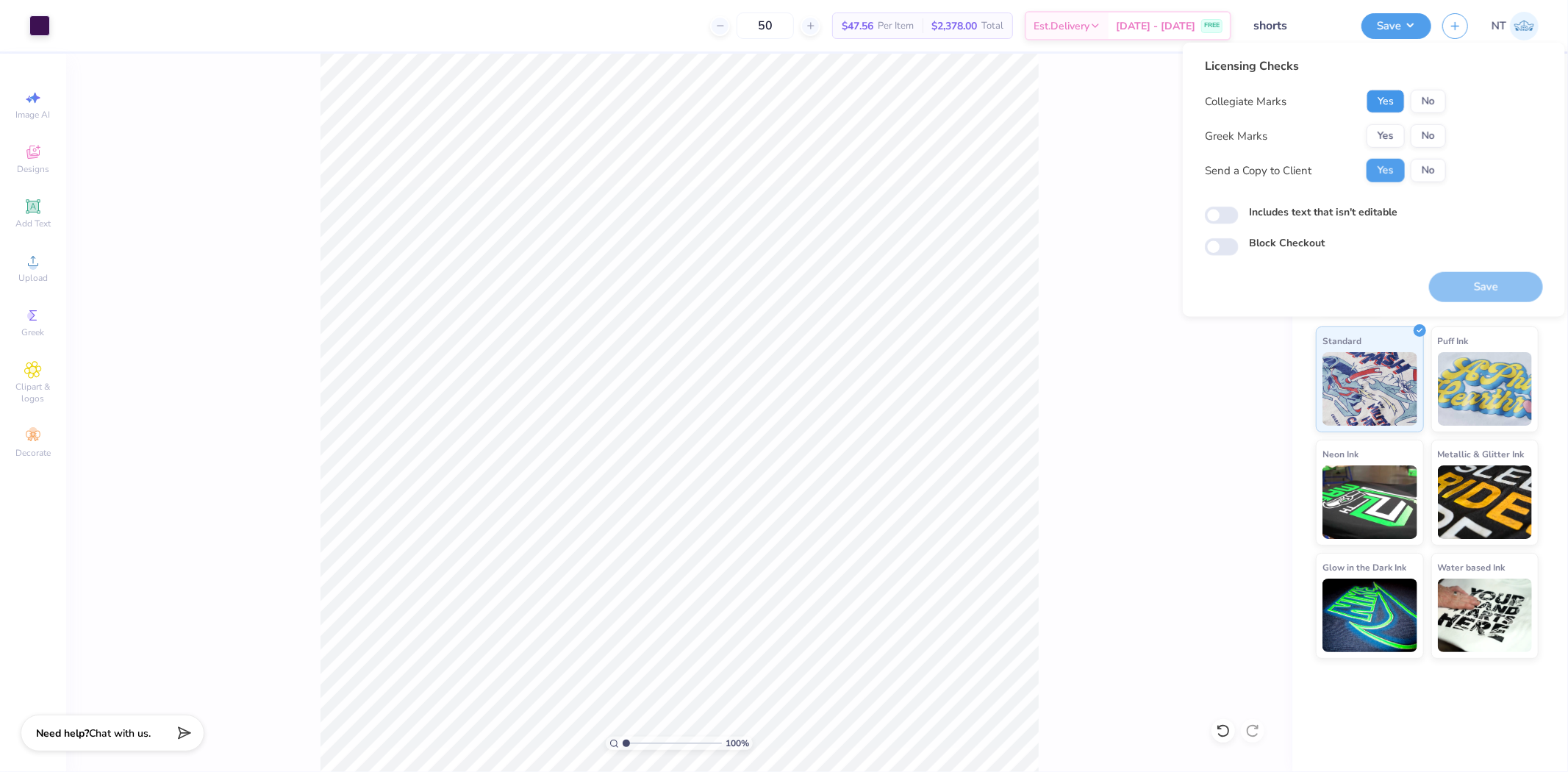
click at [1391, 99] on button "Yes" at bounding box center [1386, 101] width 39 height 23
click at [1391, 120] on div "Collegiate Marks Yes No Greek Marks Yes No Send a Copy to Client Yes No" at bounding box center [1326, 136] width 241 height 92
click at [1391, 128] on button "Yes" at bounding box center [1386, 136] width 39 height 23
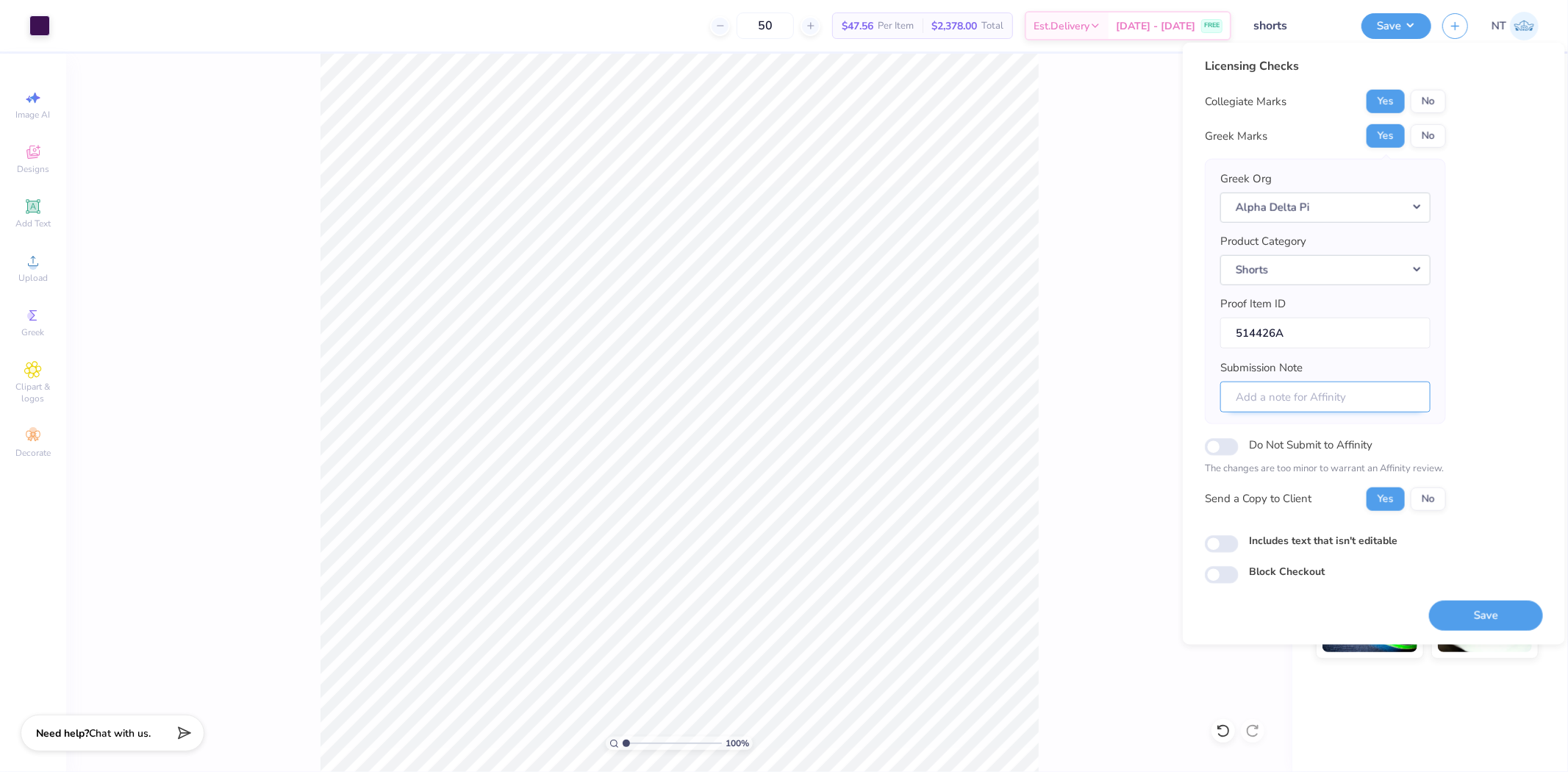
click at [1312, 386] on input "Submission Note" at bounding box center [1326, 396] width 210 height 31
click at [1312, 386] on input "Football" at bounding box center [1326, 396] width 210 height 31
type input "Football Merch, Gamma Chi"
click at [1411, 606] on button "Save" at bounding box center [1486, 615] width 114 height 31
click at [1276, 545] on label "Includes text that isn't editable" at bounding box center [1323, 540] width 149 height 15
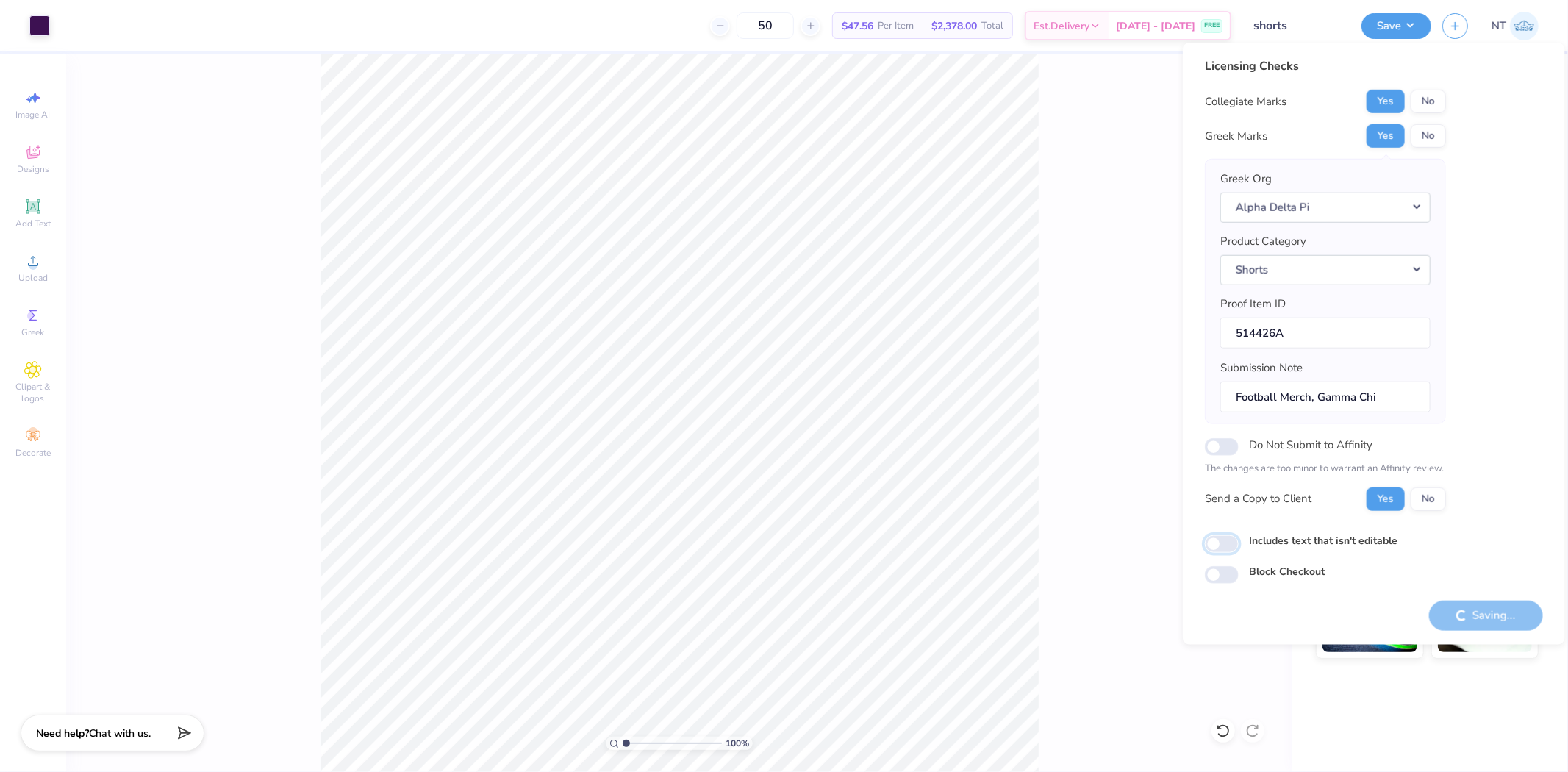
click at [1239, 545] on input "Includes text that isn't editable" at bounding box center [1222, 545] width 34 height 18
checkbox input "true"
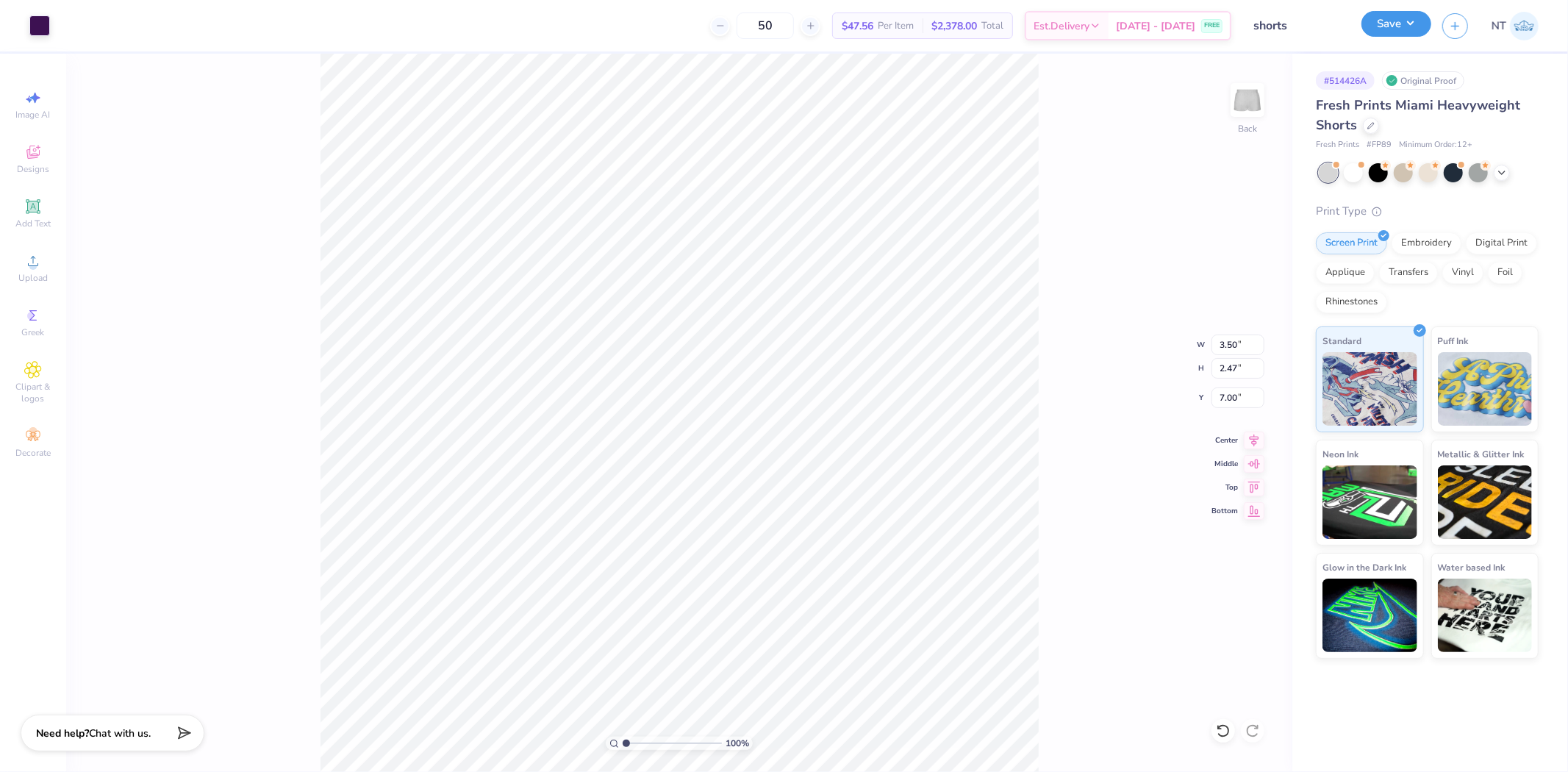
click at [1403, 18] on button "Save" at bounding box center [1396, 24] width 70 height 26
click at [1050, 275] on div "100 % Back W 3.50 3.50 " H 2.47 2.47 " Y 7.00 7.00 " Center Middle Top Bottom" at bounding box center [678, 413] width 1226 height 719
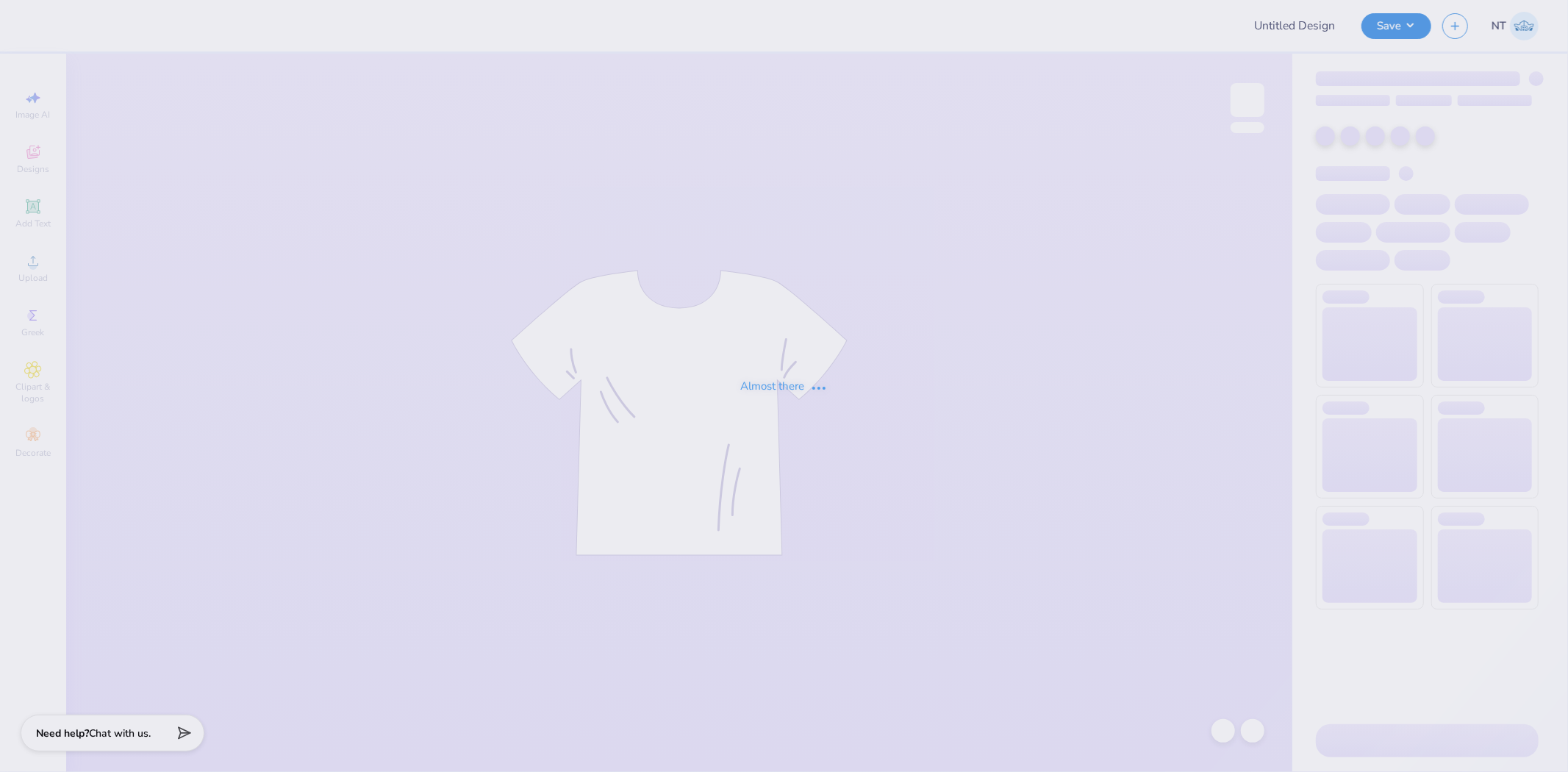
type input "tank top"
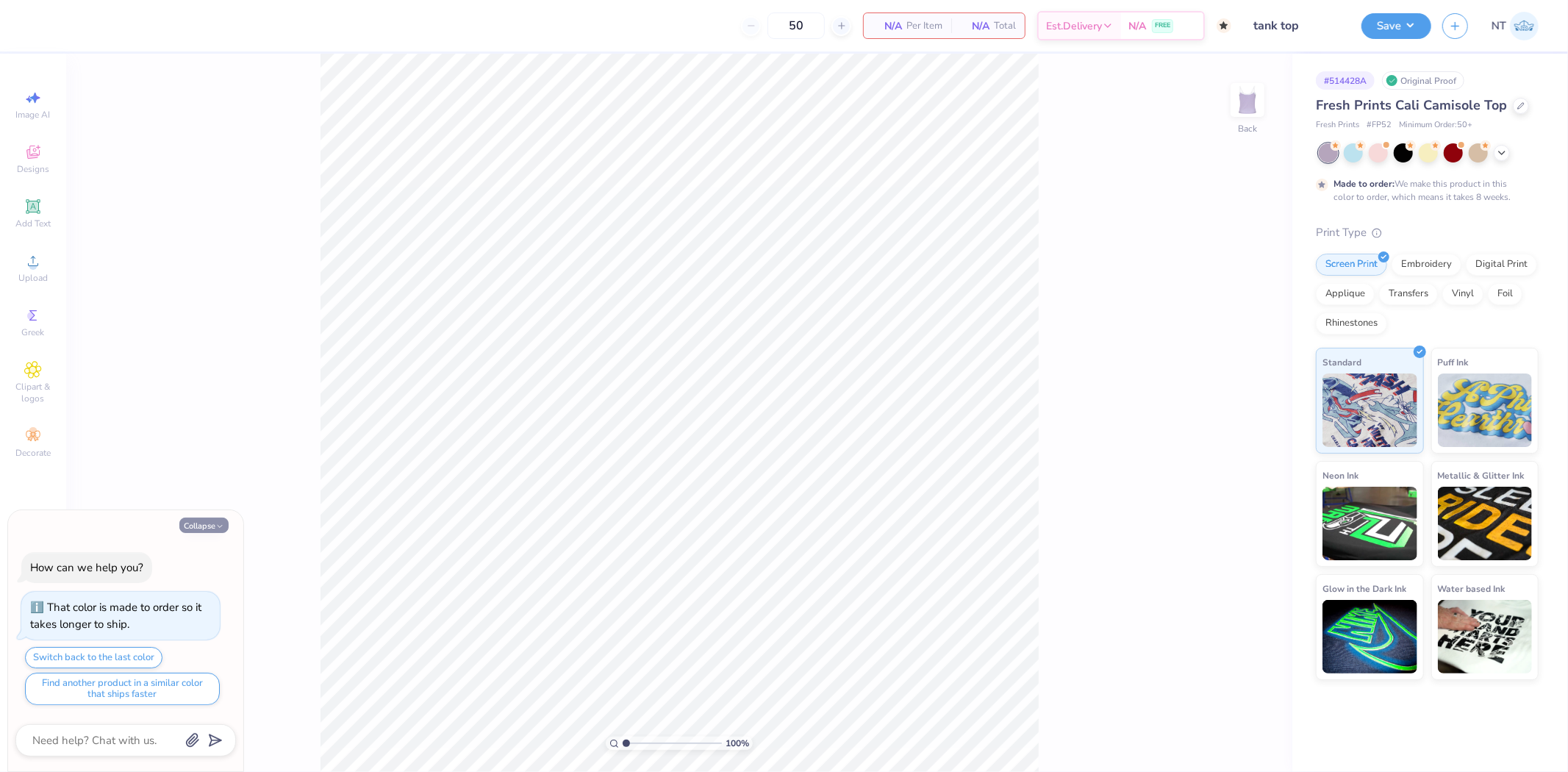
click at [195, 526] on button "Collapse" at bounding box center [203, 525] width 49 height 15
type textarea "x"
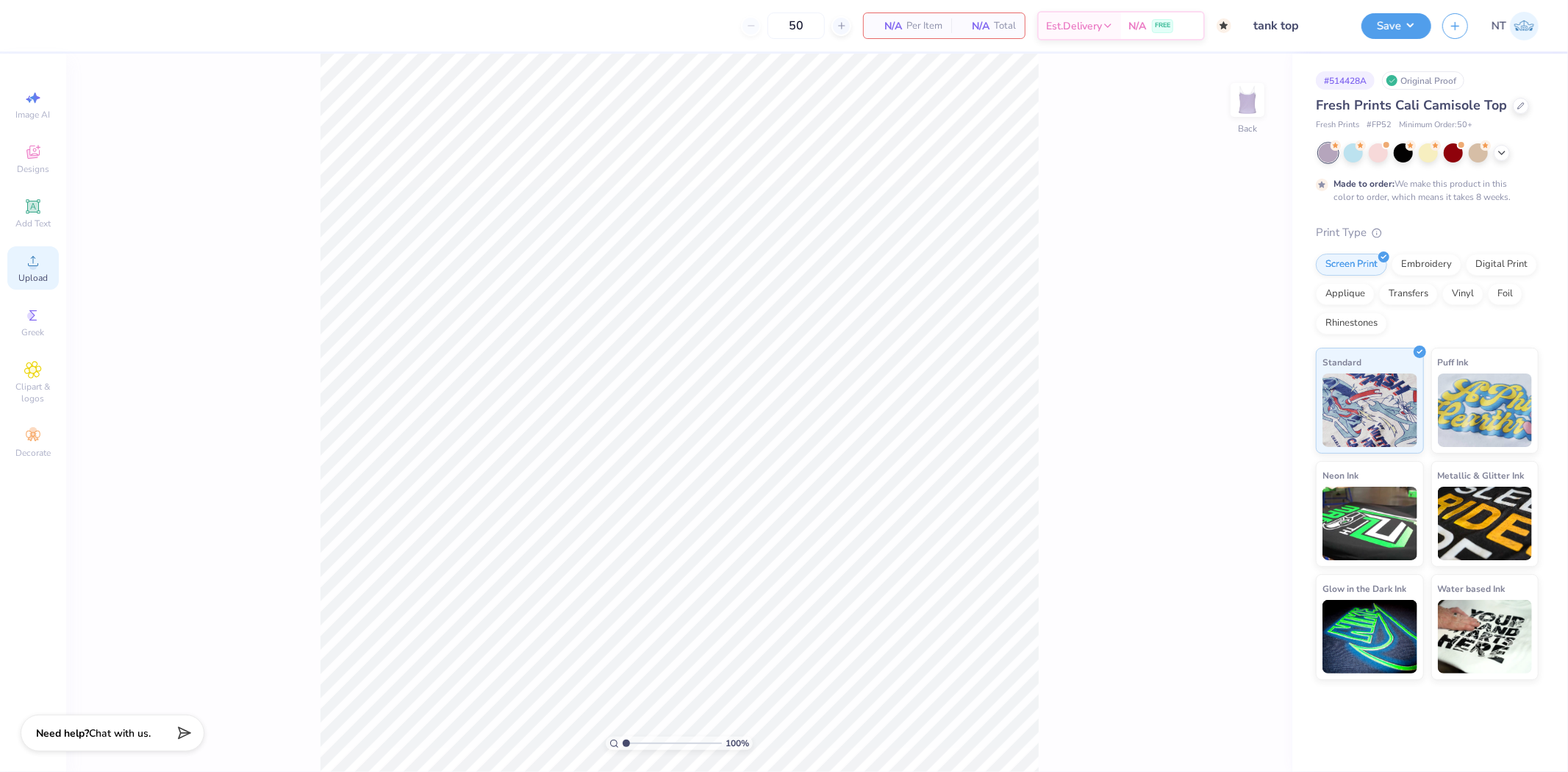
click at [40, 266] on icon at bounding box center [33, 261] width 18 height 18
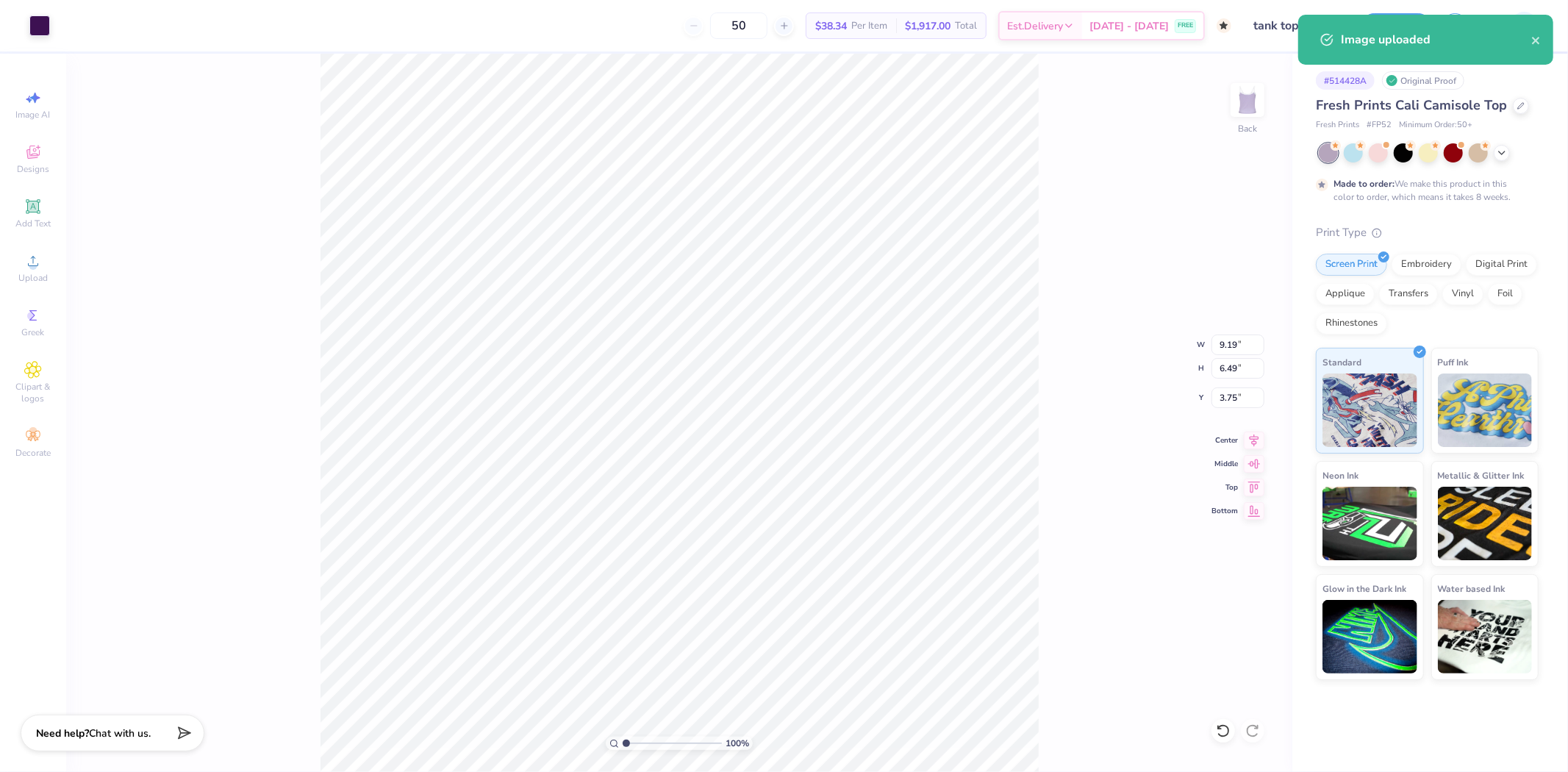
click at [32, 40] on div "Art colors" at bounding box center [25, 26] width 50 height 51
click at [35, 35] on div at bounding box center [40, 24] width 21 height 21
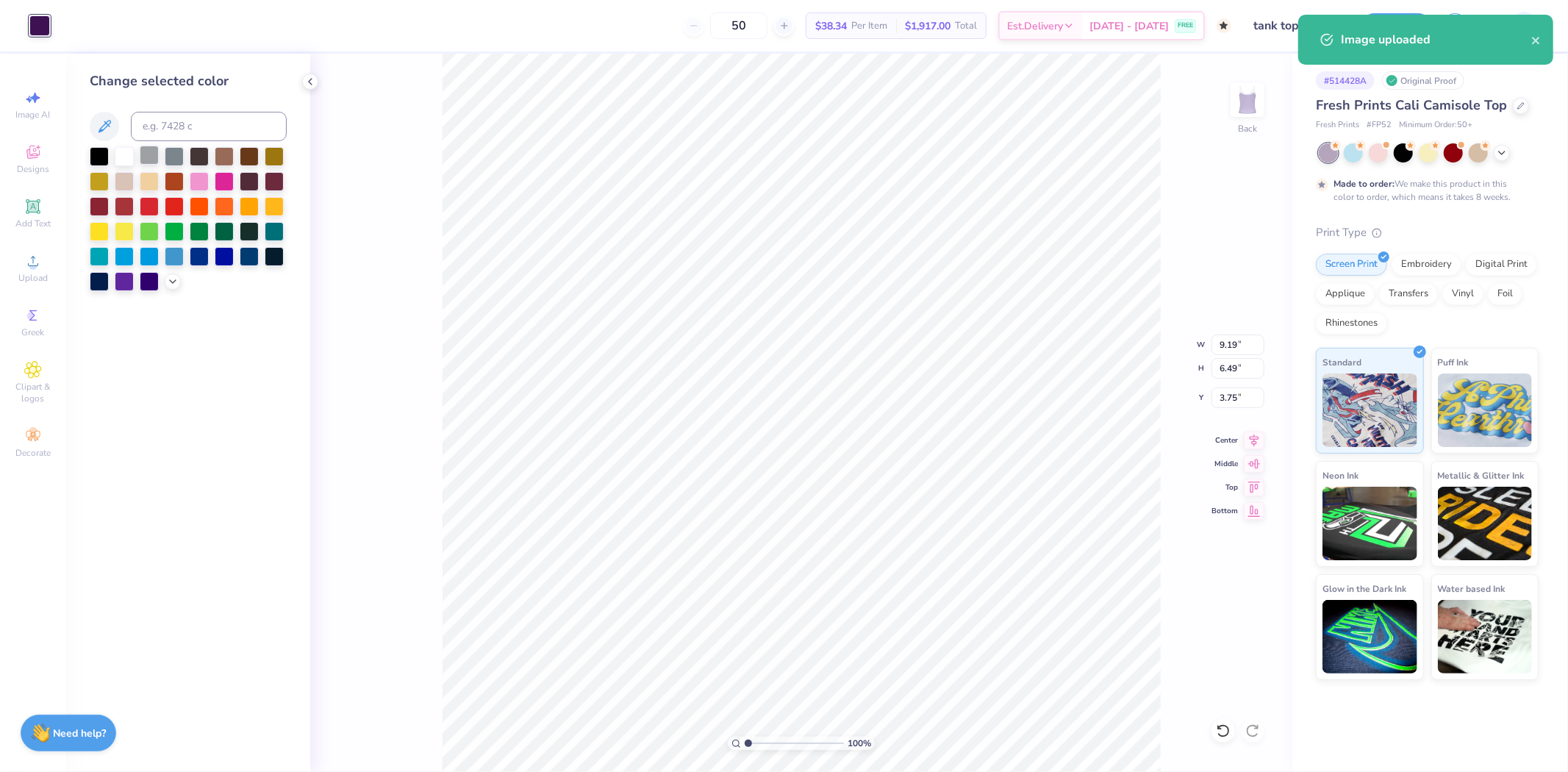
click at [126, 149] on div at bounding box center [124, 157] width 19 height 19
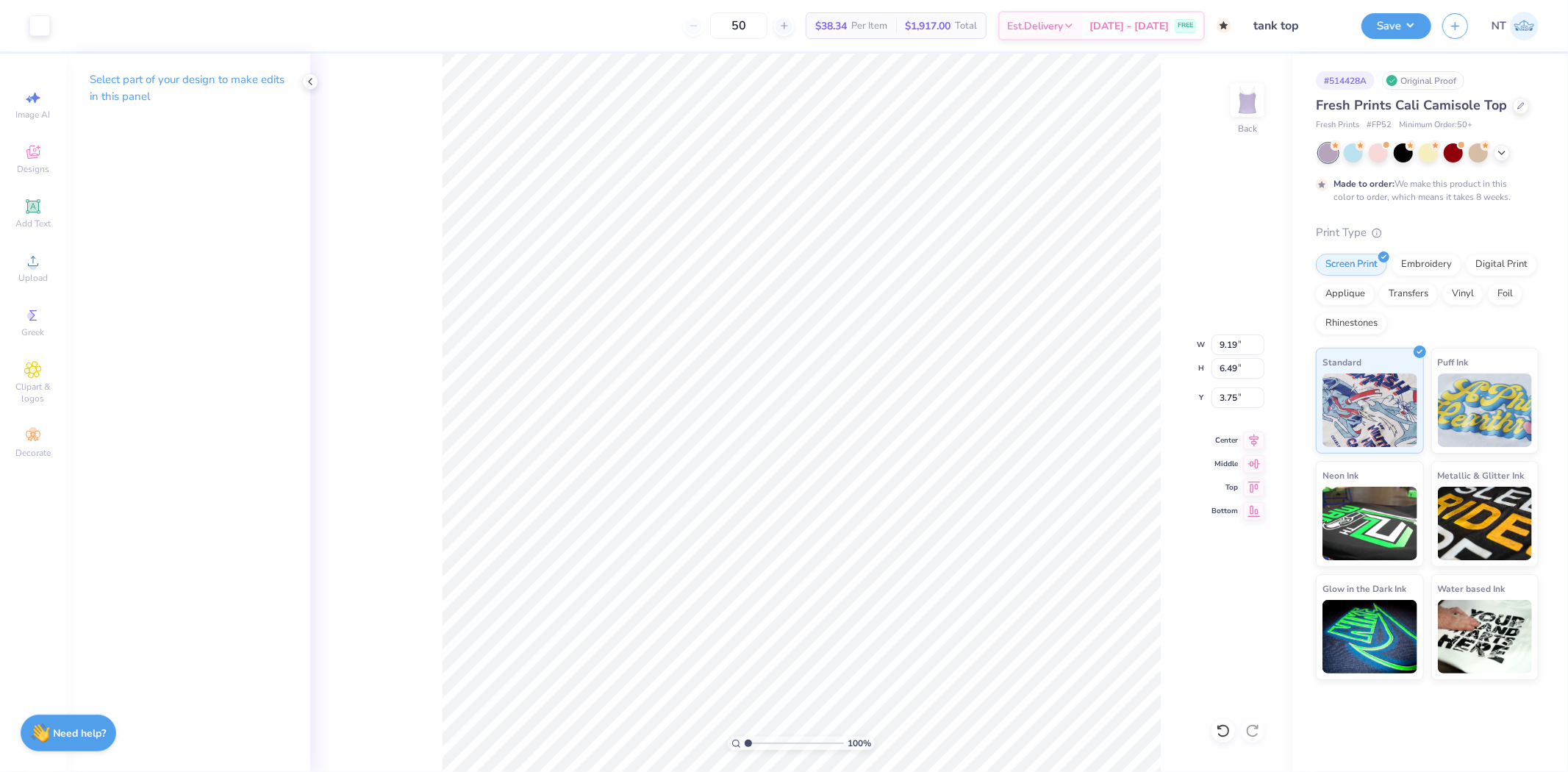
click at [1199, 345] on div "100 % Back W 9.19 9.19 " H 6.49 6.49 " Y 3.75 3.75 " Center Middle Top Bottom" at bounding box center [800, 413] width 982 height 719
click at [1226, 345] on input "9.19" at bounding box center [1238, 345] width 53 height 21
type input "7.00"
type input "4.94"
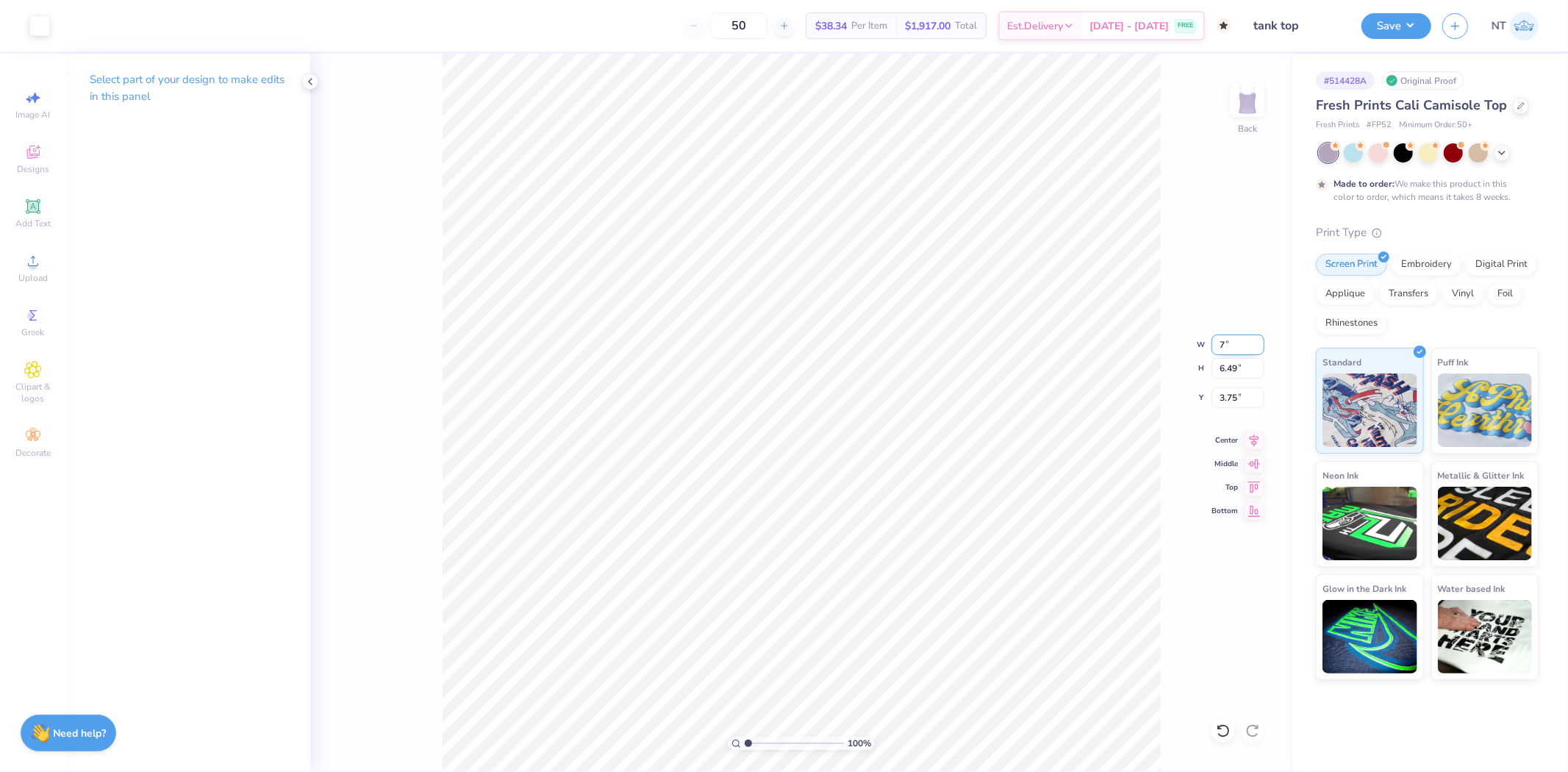
type input "4.53"
click at [1219, 394] on input "4.53" at bounding box center [1238, 398] width 53 height 21
type input "2.50"
drag, startPoint x: 310, startPoint y: 82, endPoint x: 405, endPoint y: 141, distance: 111.8
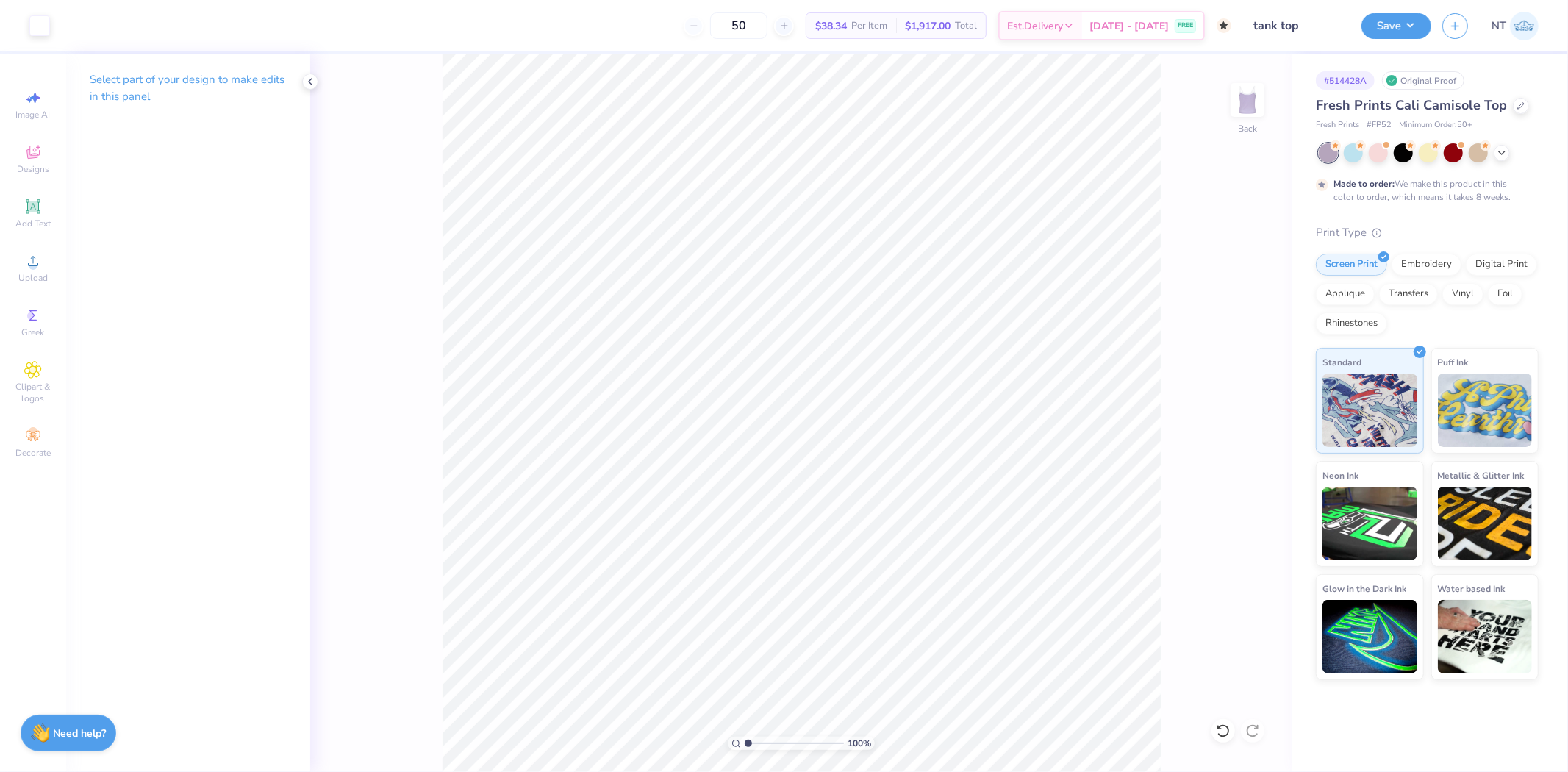
click at [307, 82] on icon at bounding box center [310, 81] width 12 height 12
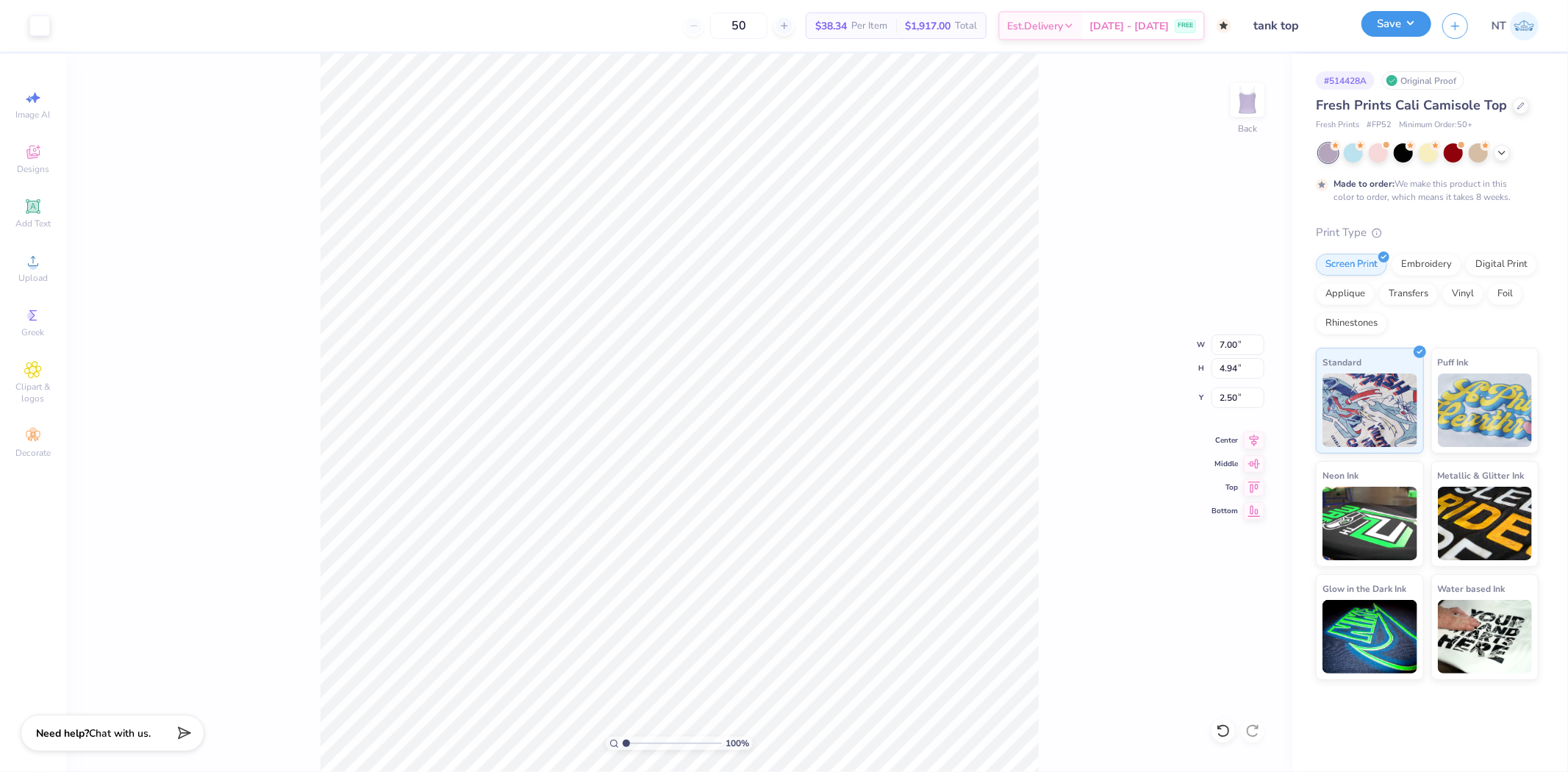
click at [1408, 24] on button "Save" at bounding box center [1396, 24] width 70 height 26
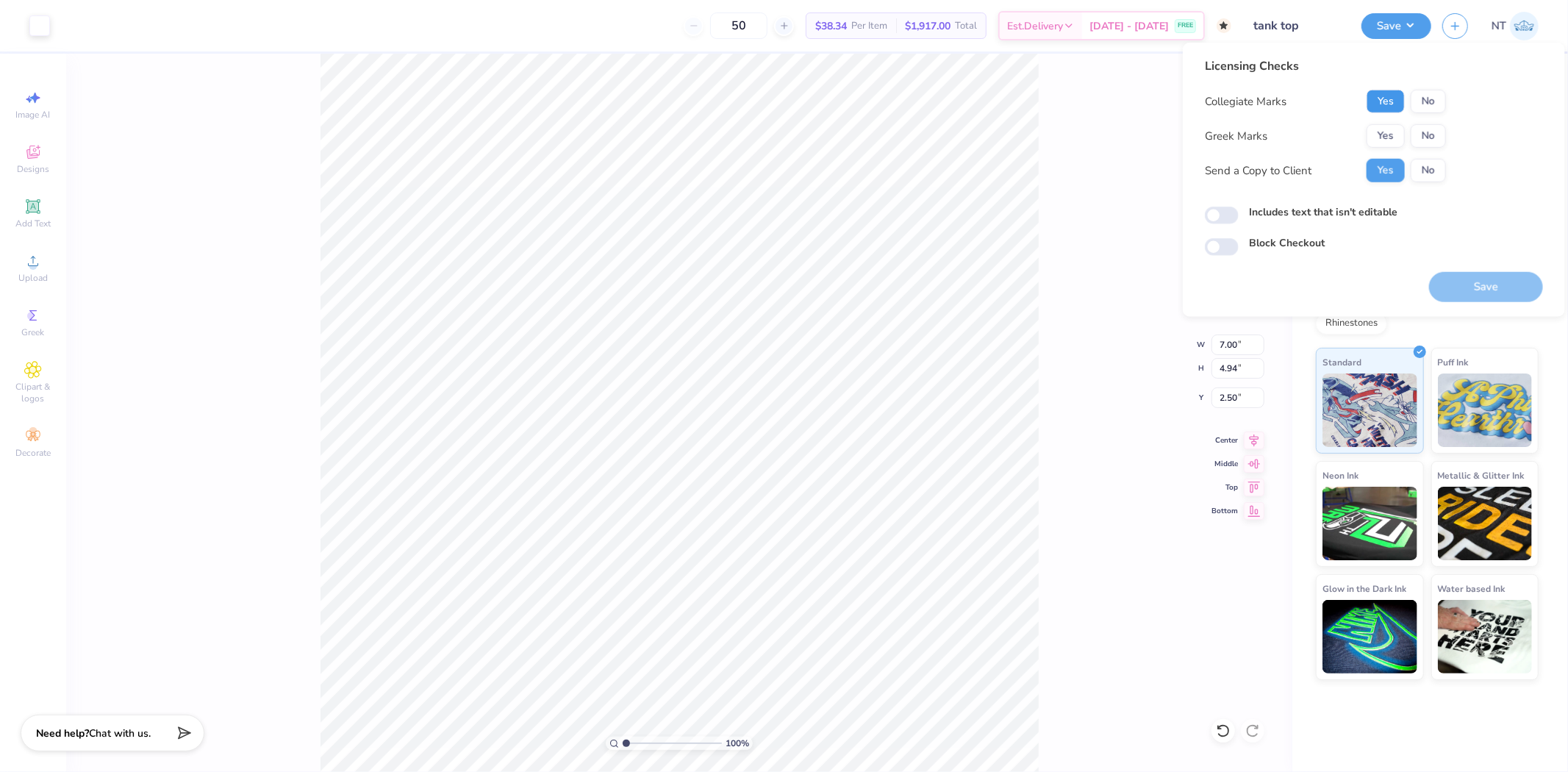
click at [1400, 108] on button "Yes" at bounding box center [1386, 101] width 39 height 23
click at [1401, 142] on button "Yes" at bounding box center [1386, 136] width 39 height 23
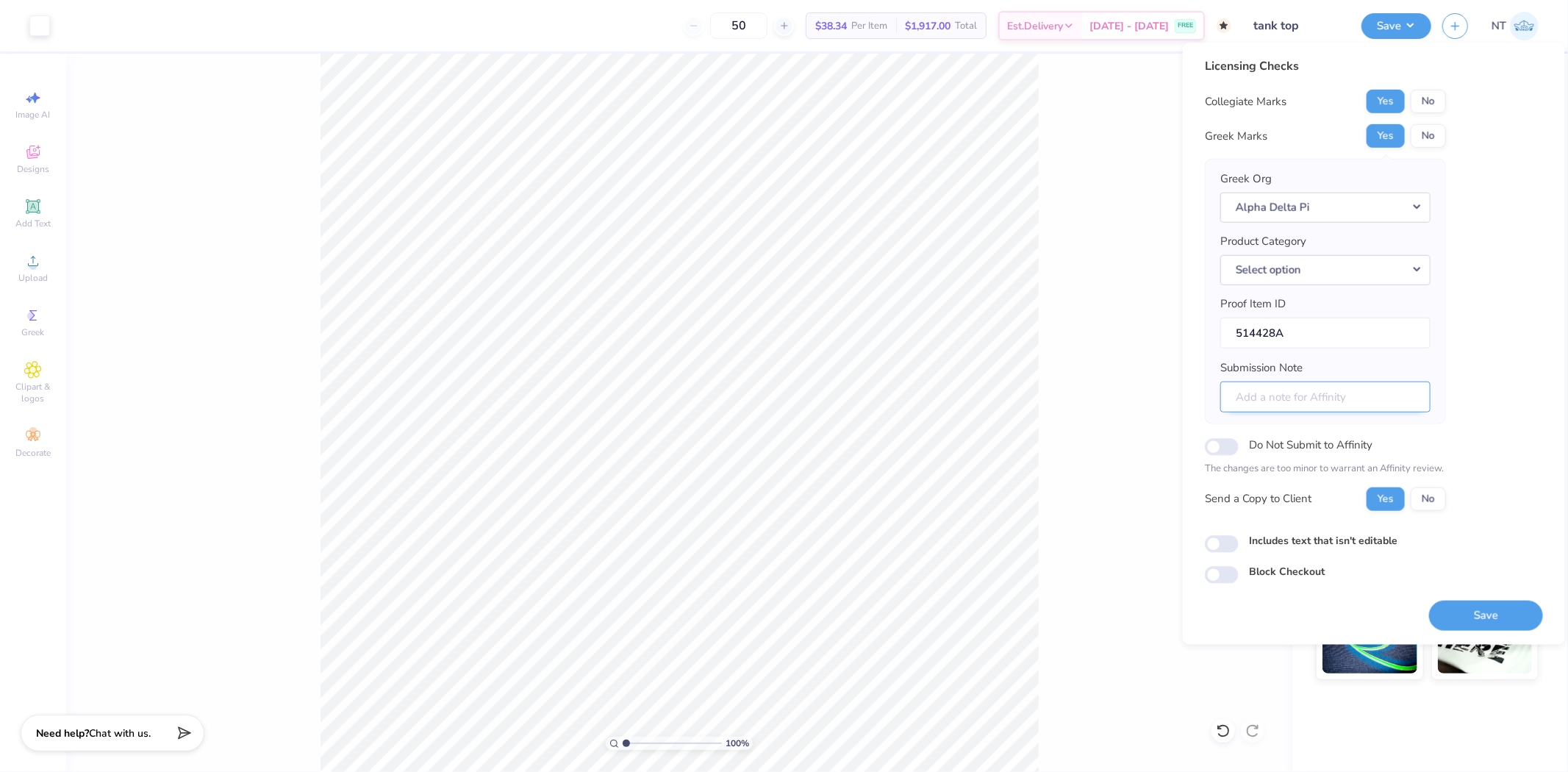
click at [1285, 392] on input "Submission Note" at bounding box center [1326, 396] width 210 height 31
type input "Football Merch, Gamma Chi"
click at [1317, 540] on label "Includes text that isn't editable" at bounding box center [1323, 540] width 149 height 15
click at [1239, 540] on input "Includes text that isn't editable" at bounding box center [1222, 545] width 34 height 18
checkbox input "true"
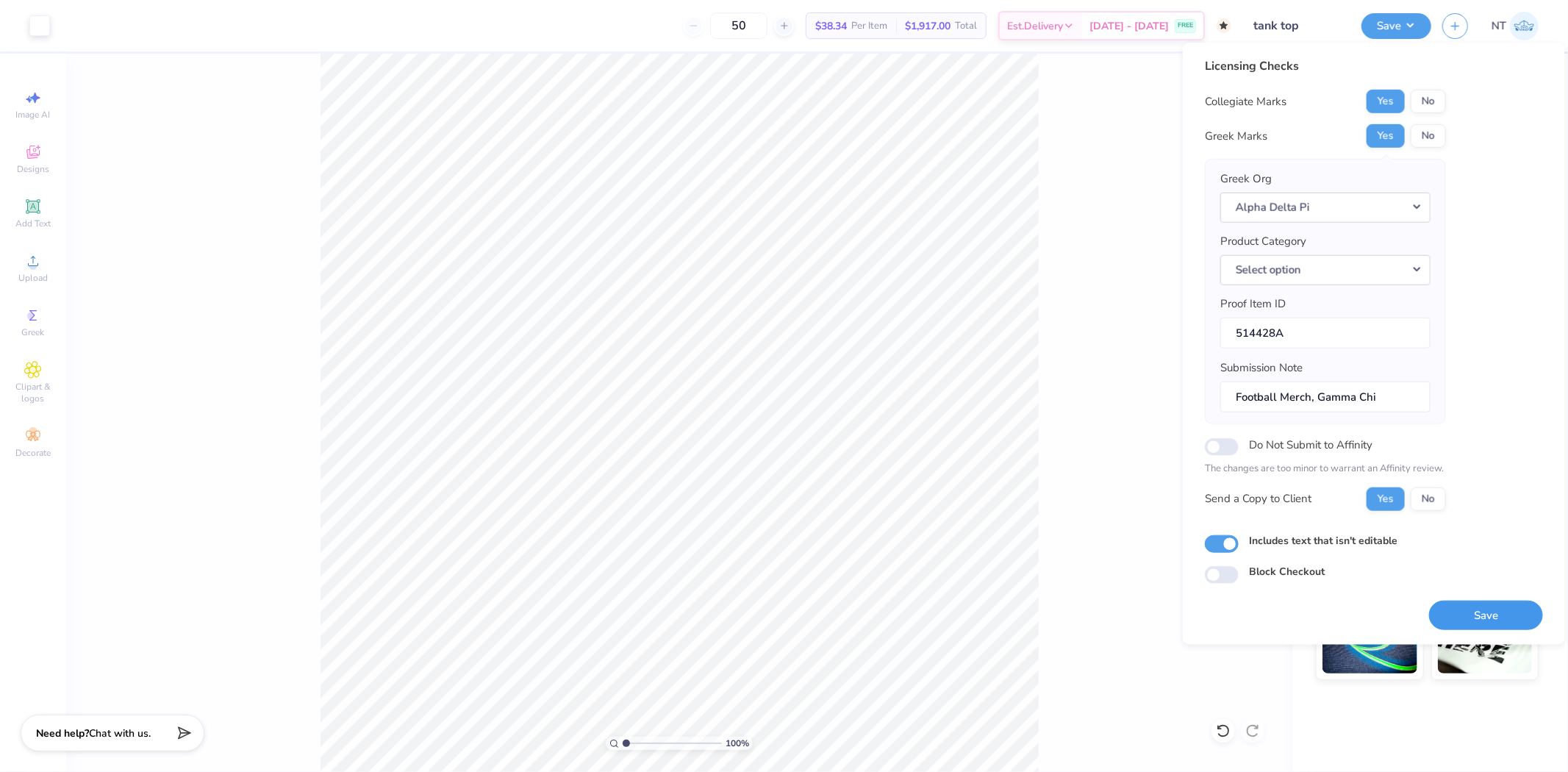
click at [1461, 609] on button "Save" at bounding box center [1486, 615] width 114 height 31
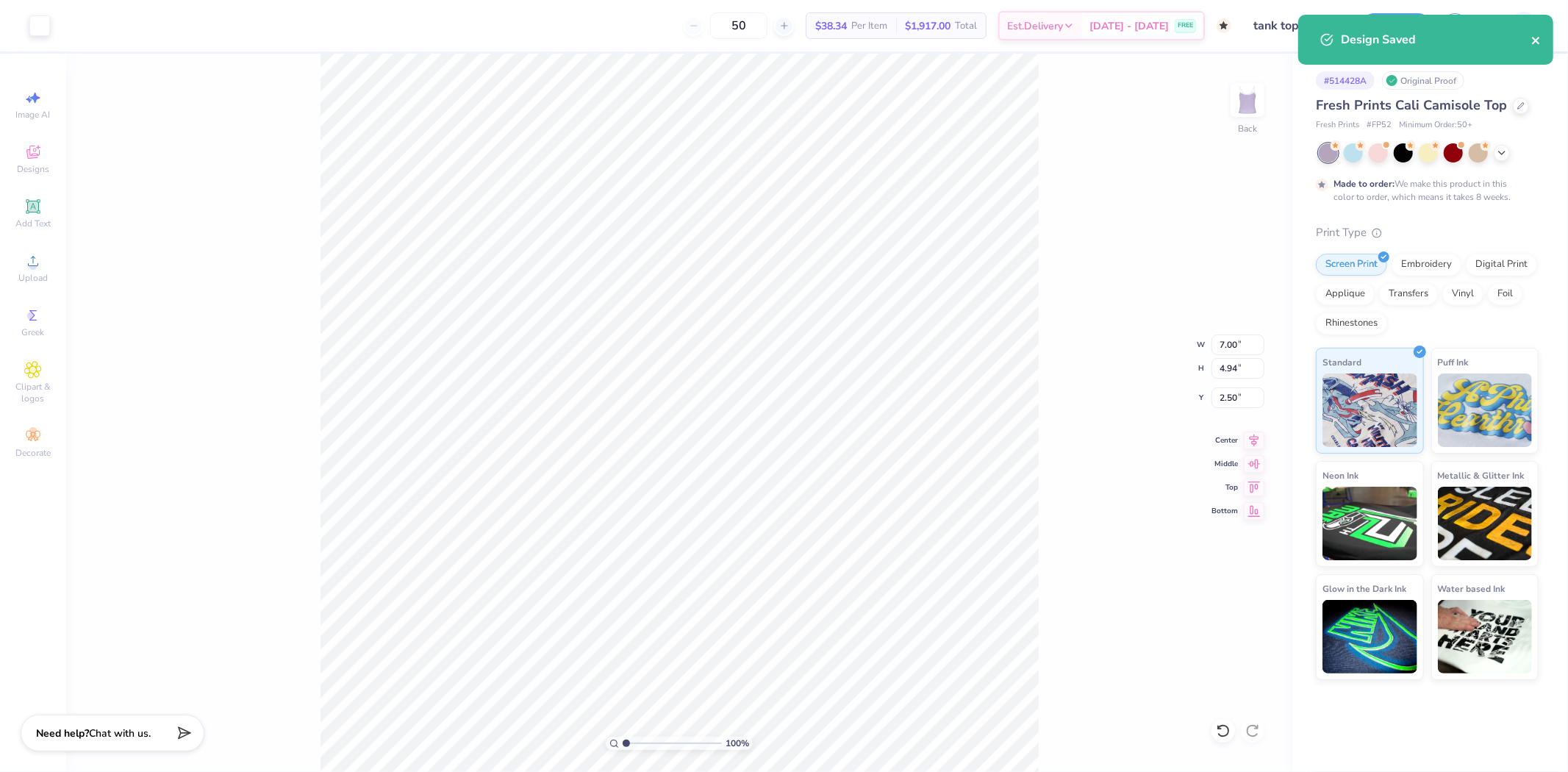
click at [1539, 39] on icon "close" at bounding box center [1535, 40] width 7 height 7
